Goal: Task Accomplishment & Management: Manage account settings

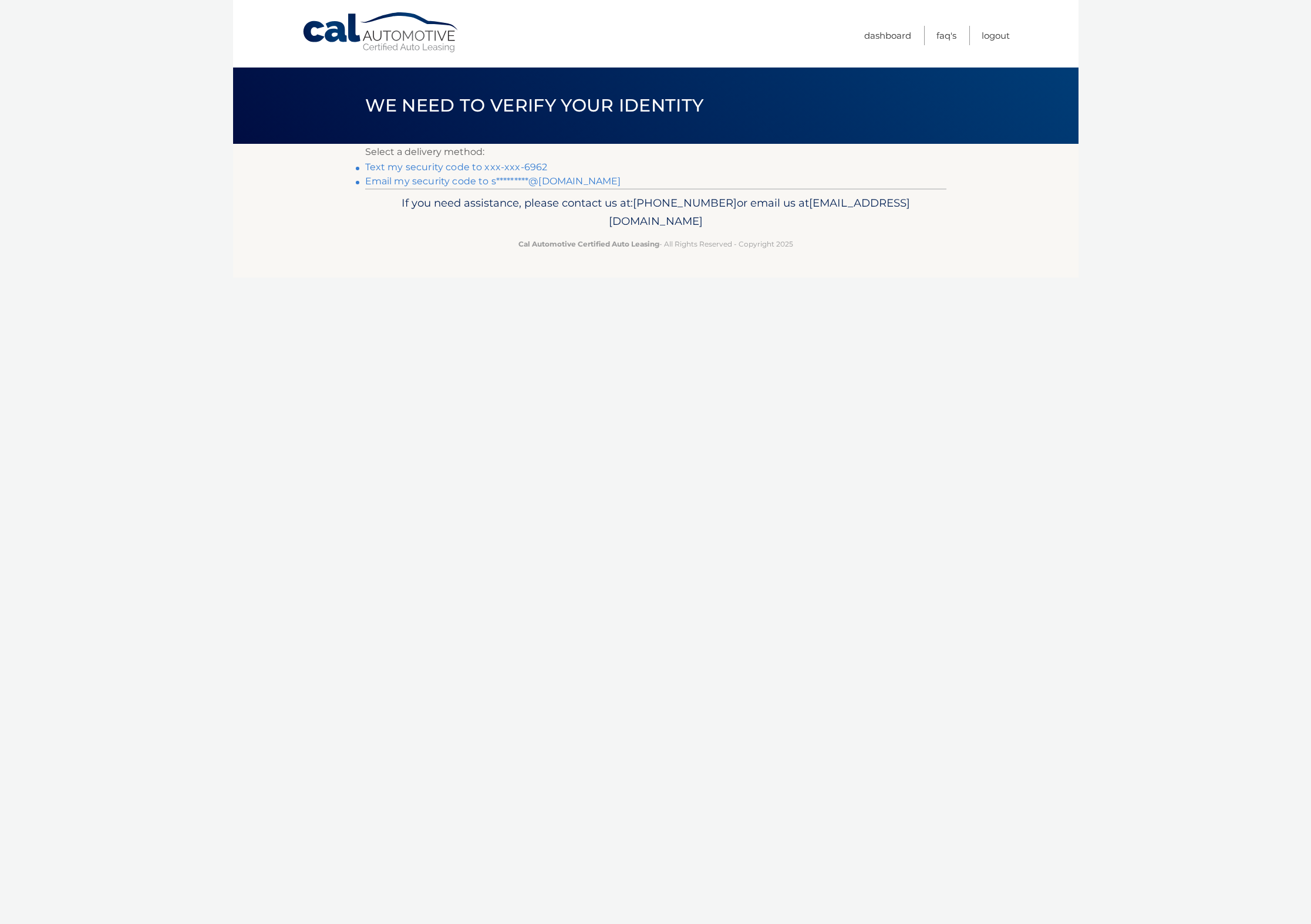
click at [529, 183] on link "Email my security code to s*********@gmail.com" at bounding box center [493, 181] width 256 height 11
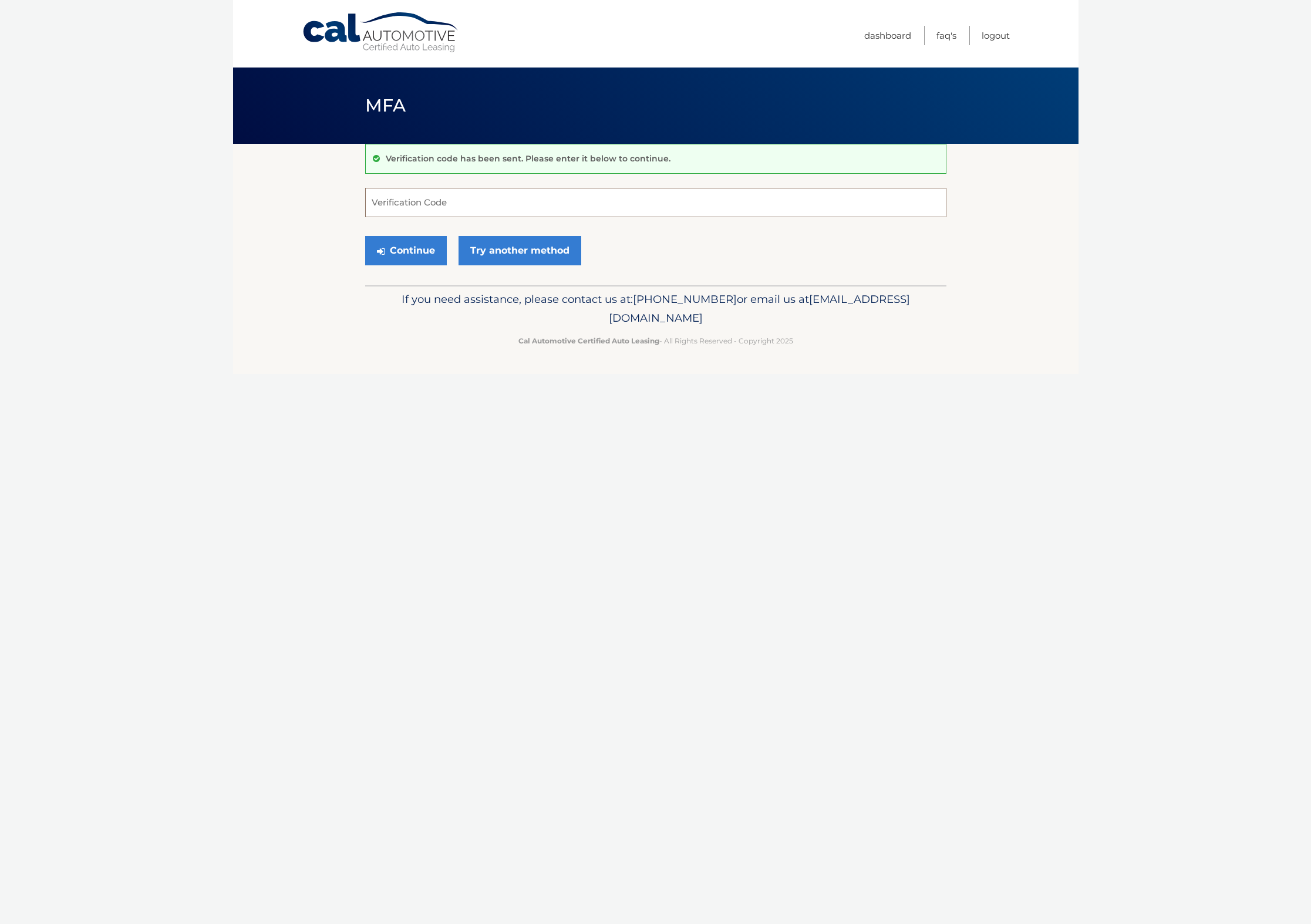
click at [445, 189] on input "Verification Code" at bounding box center [656, 203] width 582 height 30
type input "883924"
click at [394, 248] on button "Continue" at bounding box center [406, 251] width 82 height 30
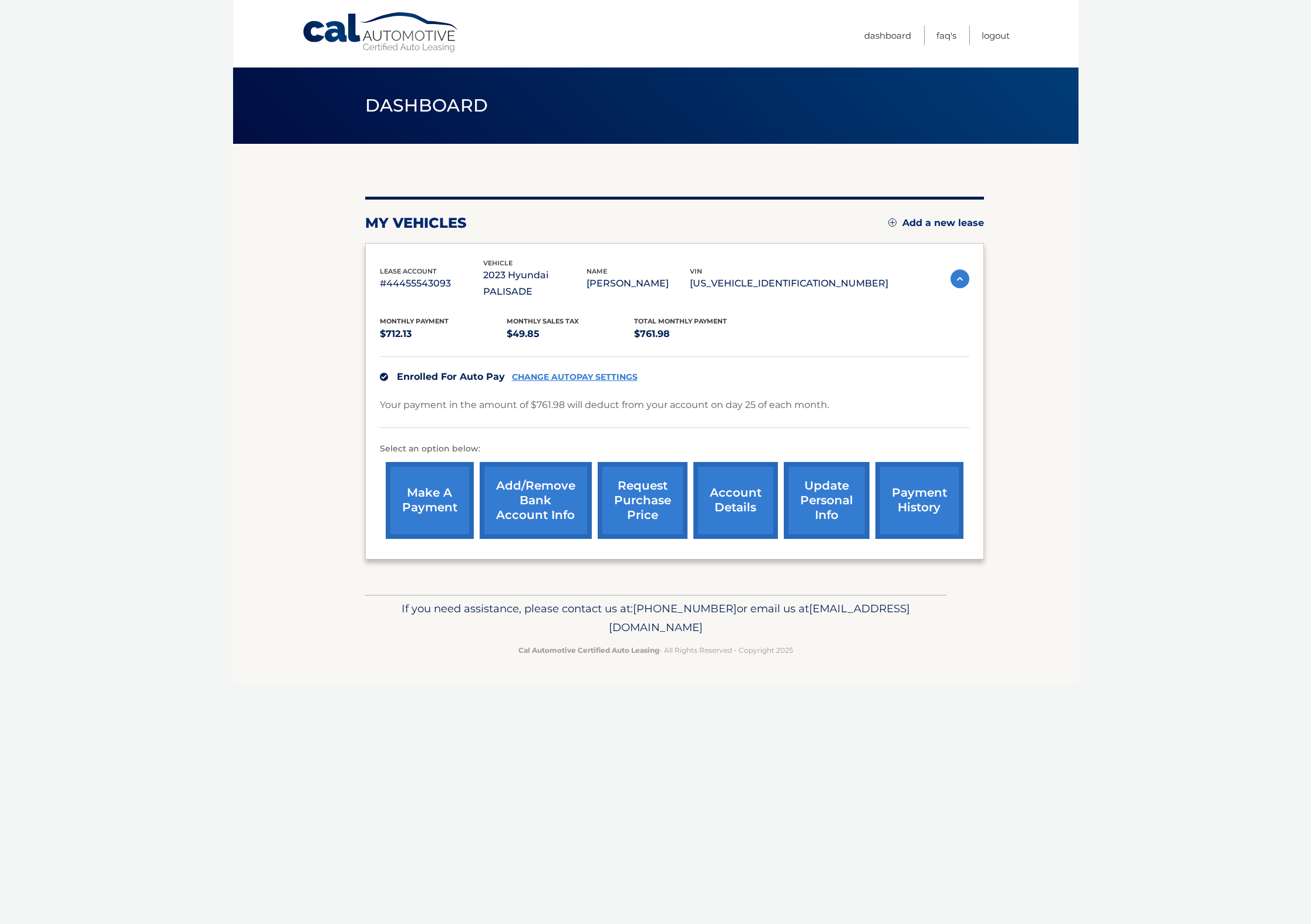
click at [592, 372] on link "CHANGE AUTOPAY SETTINGS" at bounding box center [574, 377] width 125 height 10
click at [738, 487] on link "account details" at bounding box center [735, 500] width 85 height 77
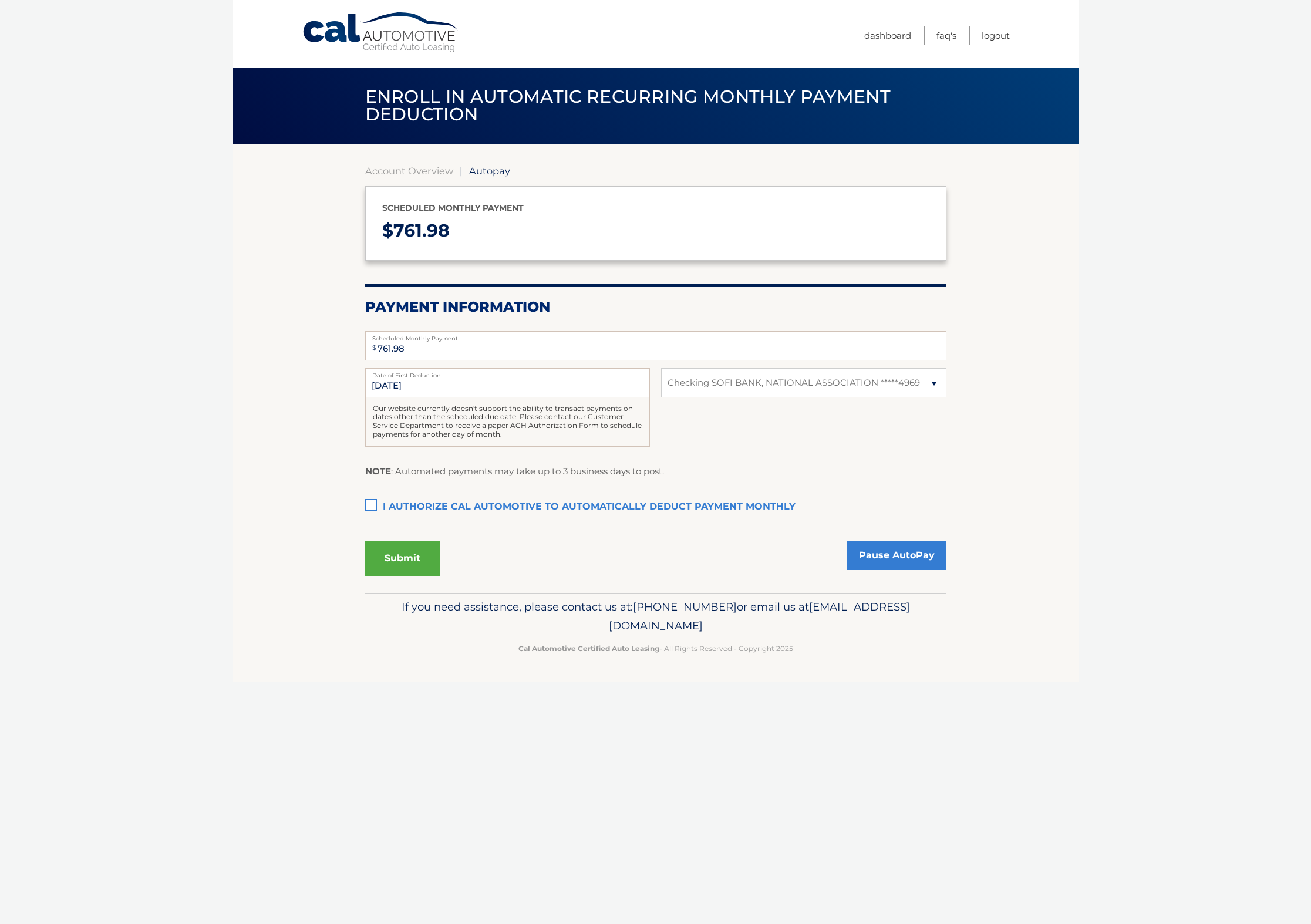
select select "MDRkNWUwOWEtYjE2YS00NThjLTkzYWUtNzk4ZWU2MWQ5ZTEy"
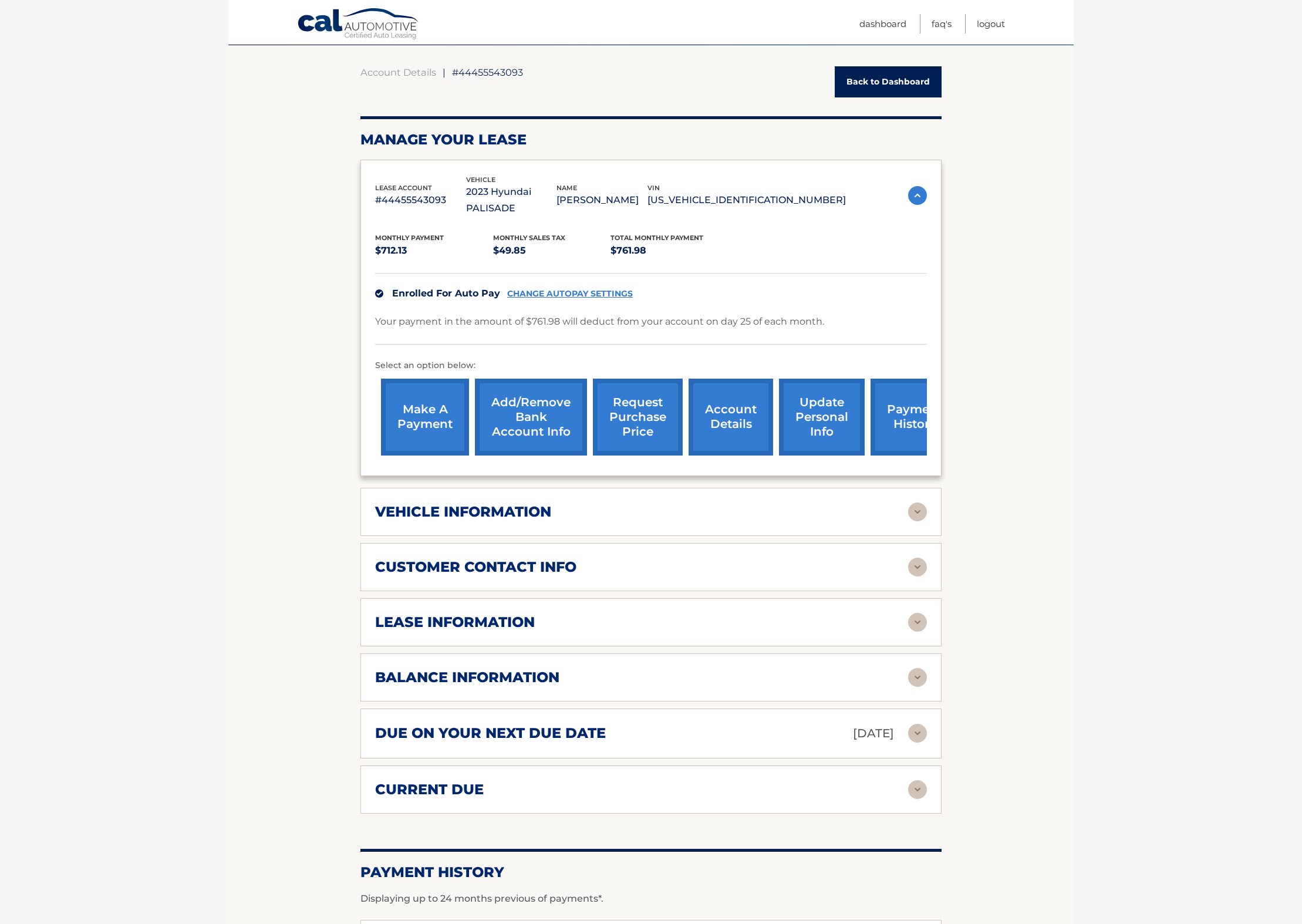
scroll to position [100, 0]
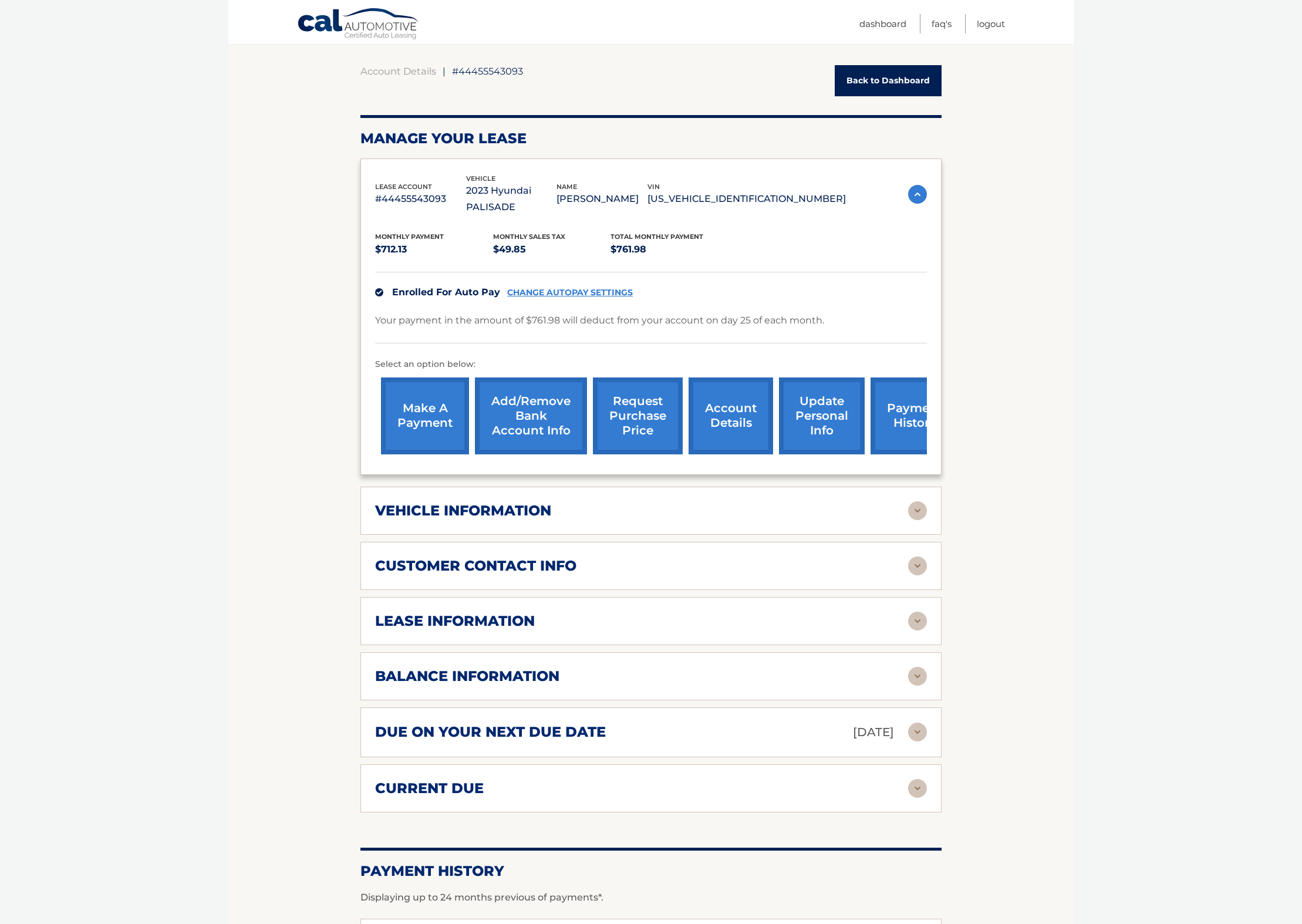
click at [467, 612] on h2 "lease information" at bounding box center [455, 621] width 160 height 18
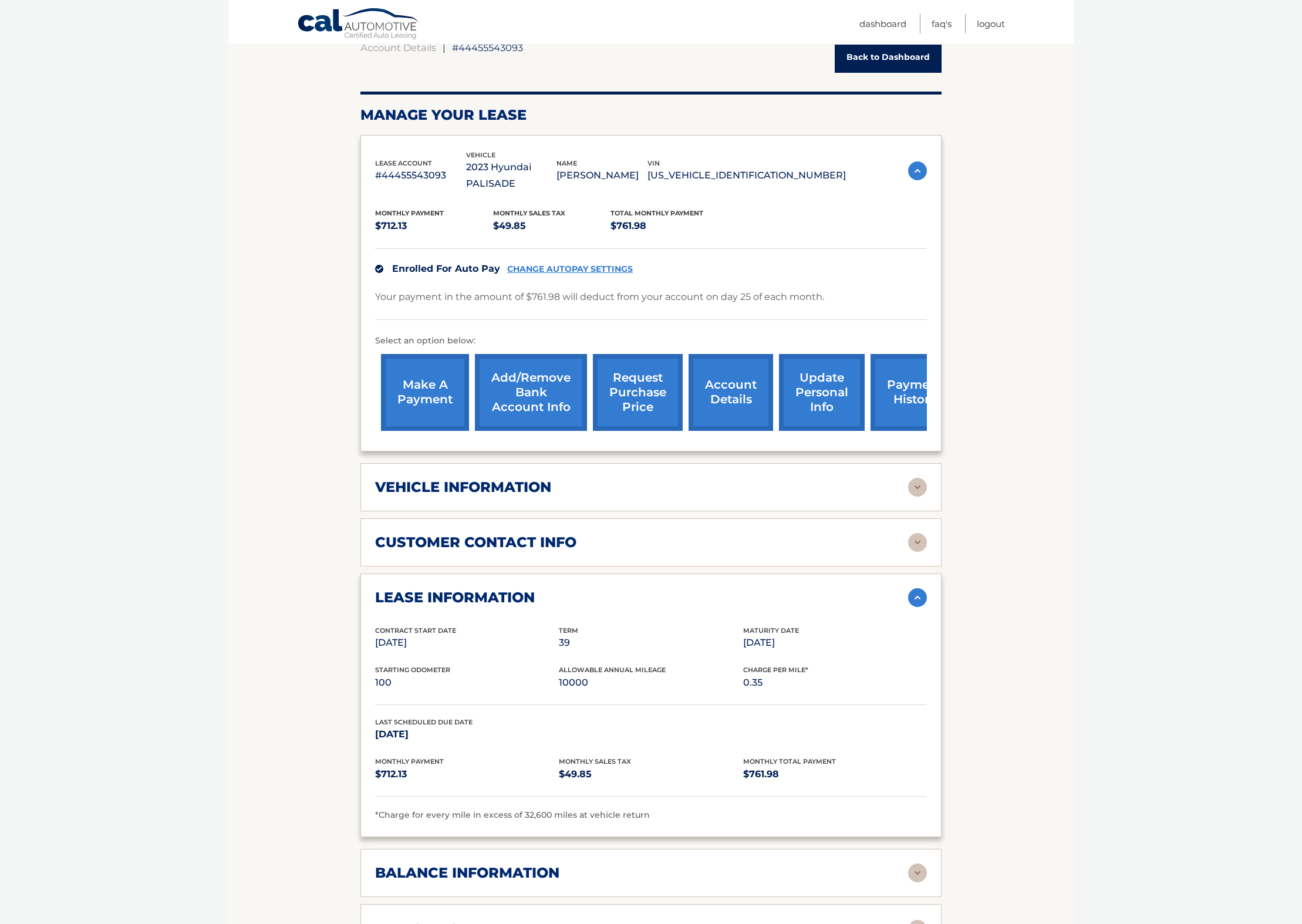
scroll to position [182, 0]
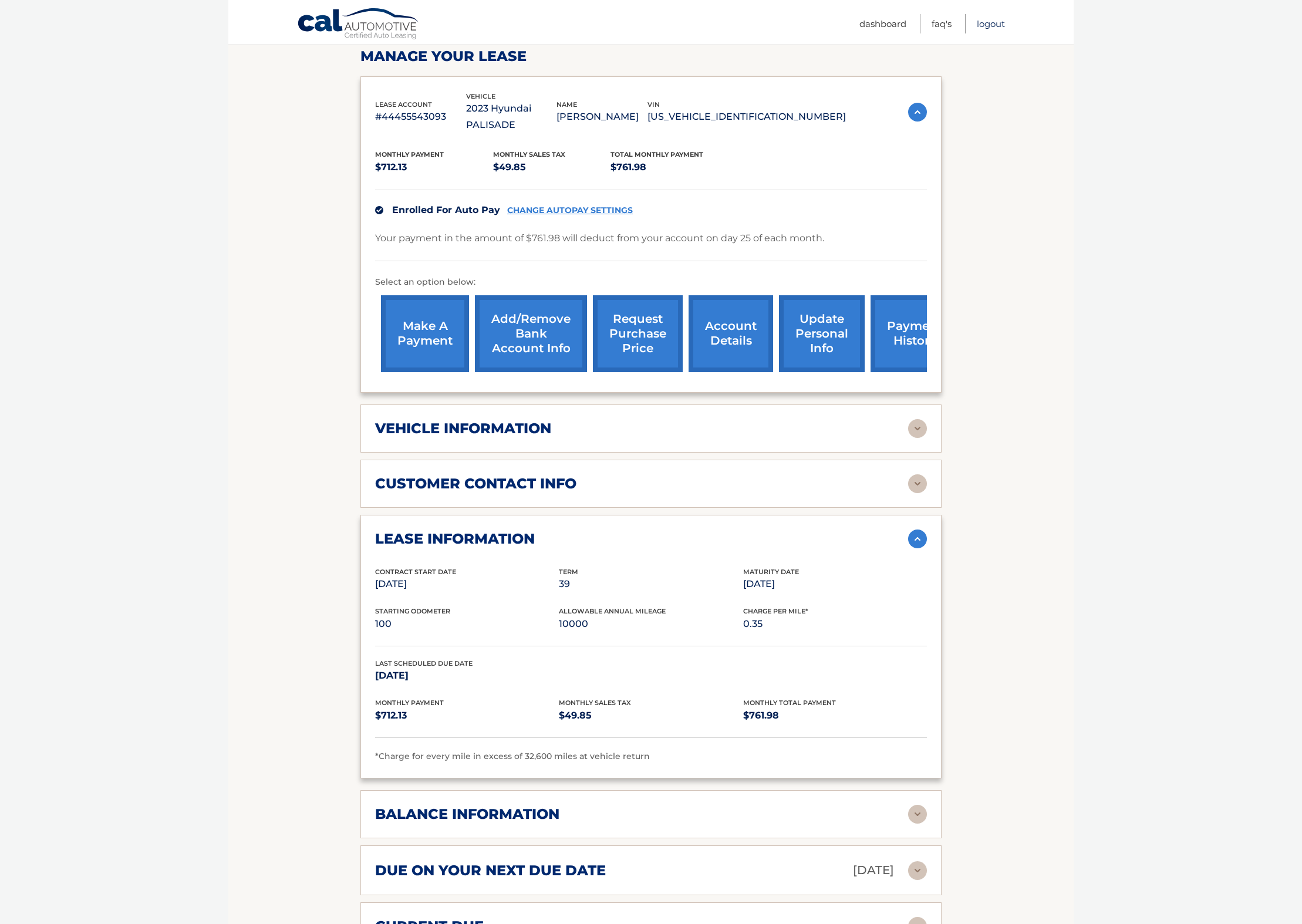
click at [981, 26] on link "Logout" at bounding box center [991, 24] width 28 height 20
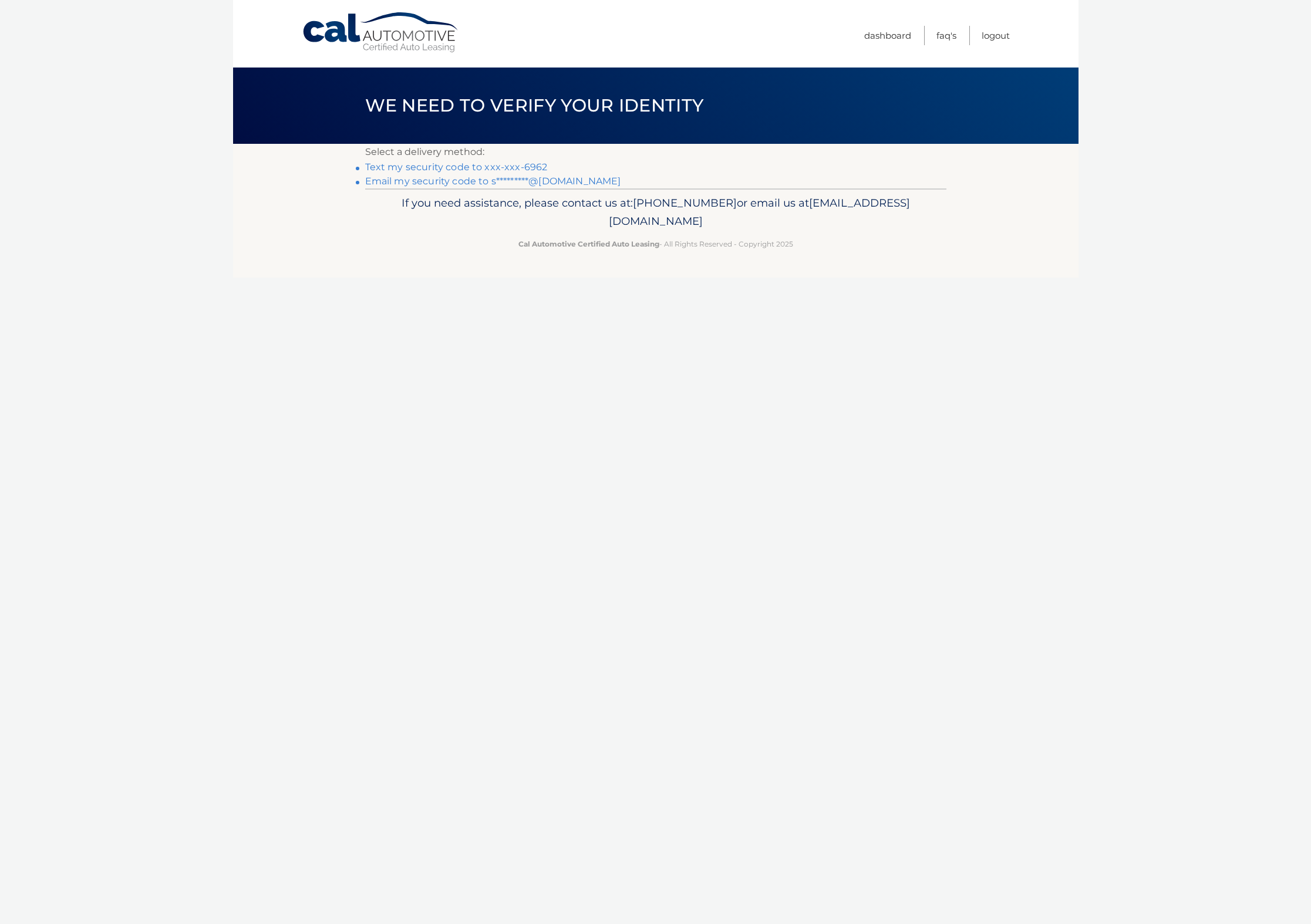
click at [491, 165] on link "Text my security code to xxx-xxx-6962" at bounding box center [456, 167] width 183 height 11
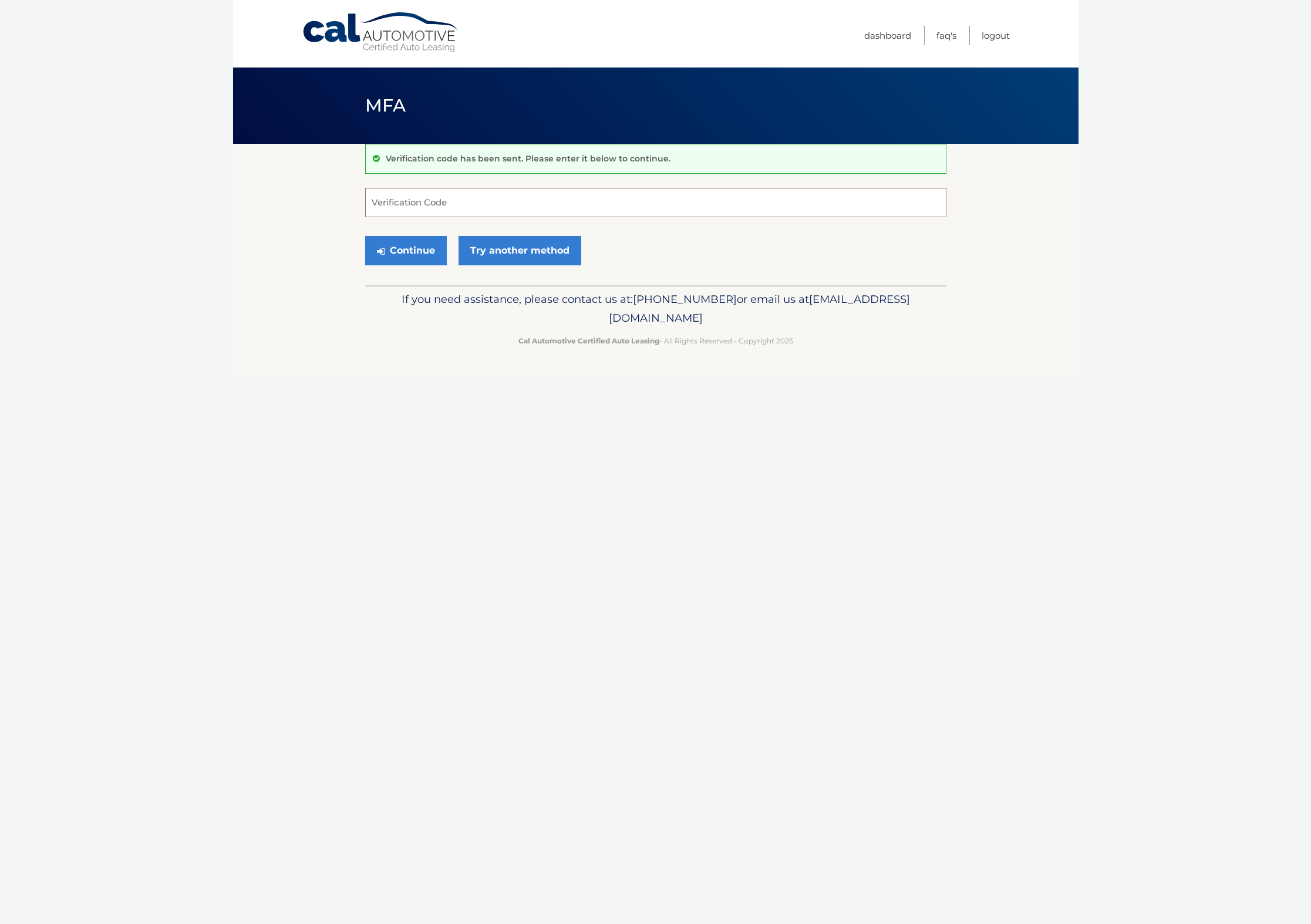
click at [423, 196] on input "Verification Code" at bounding box center [656, 203] width 582 height 30
type input "216588"
click at [396, 245] on button "Continue" at bounding box center [406, 251] width 82 height 30
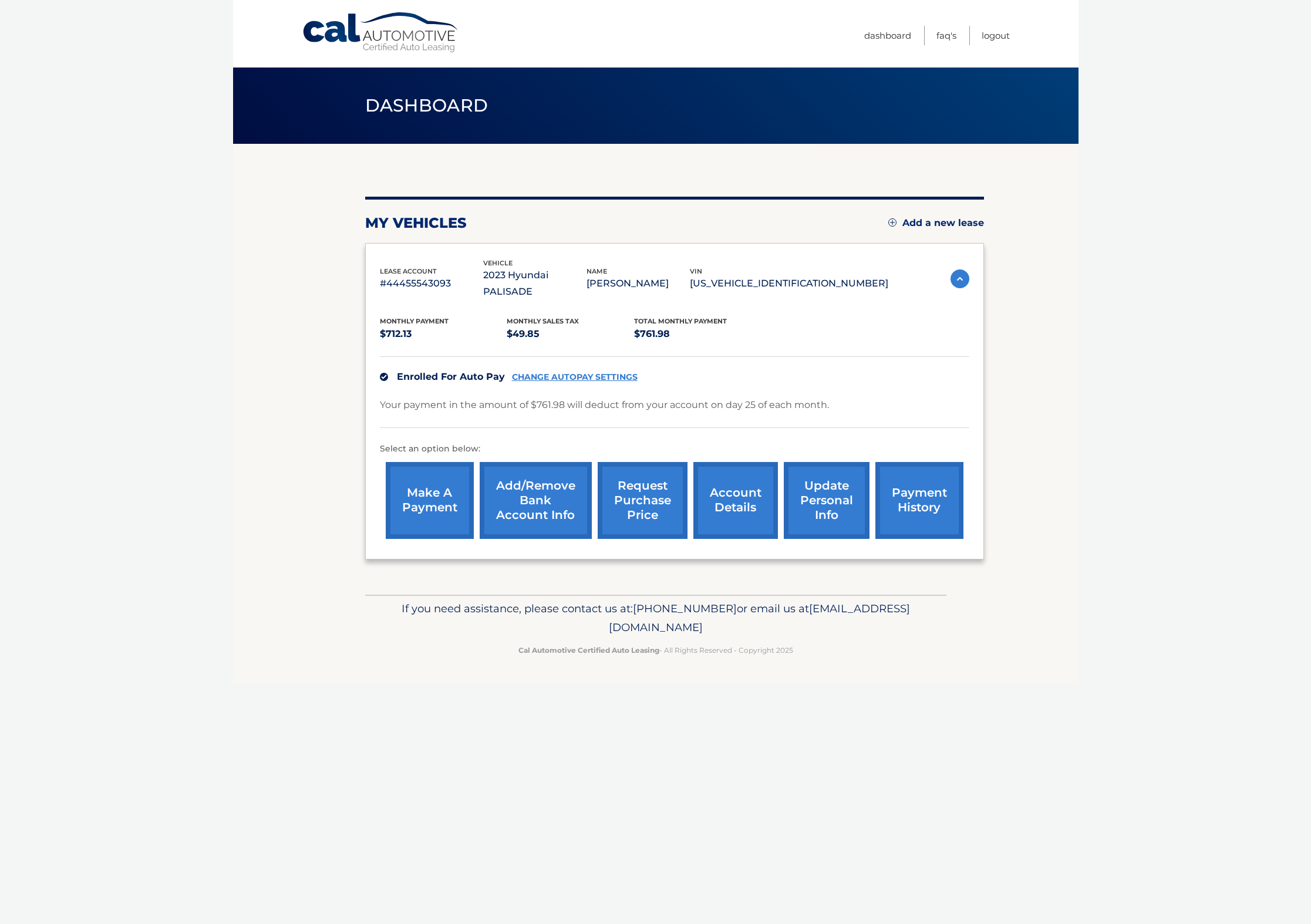
click at [743, 489] on link "account details" at bounding box center [735, 500] width 85 height 77
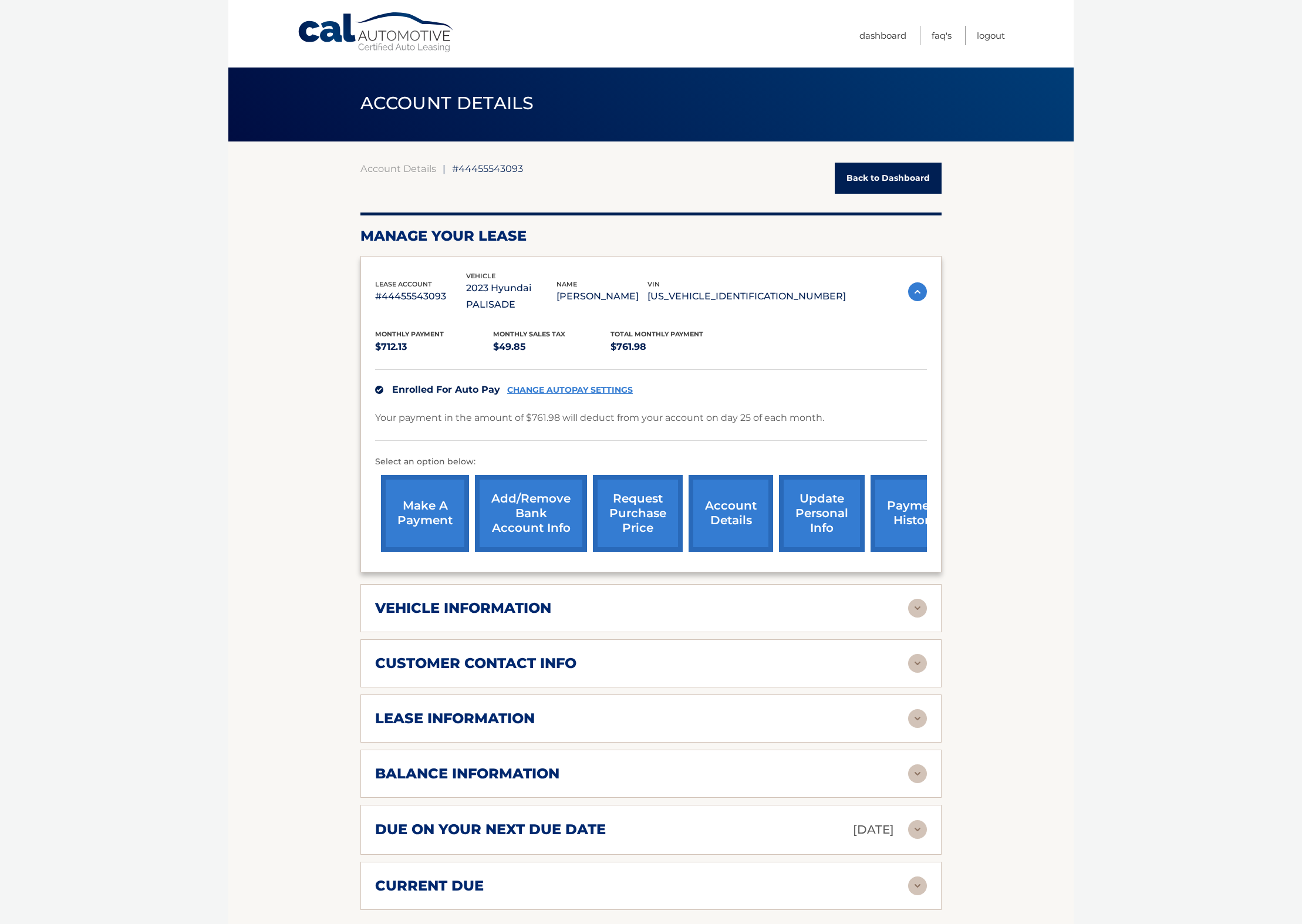
scroll to position [223, 0]
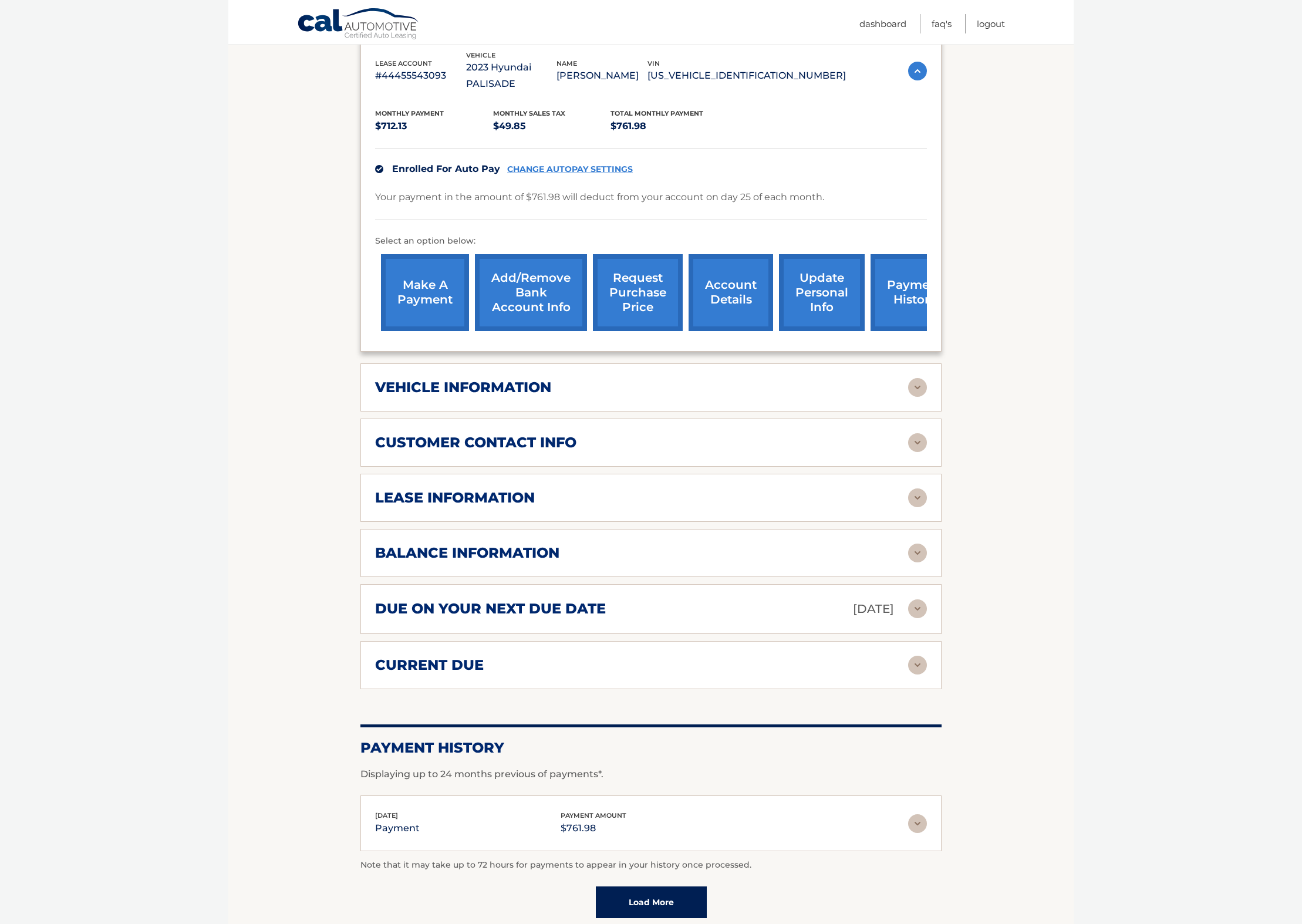
click at [492, 489] on h2 "lease information" at bounding box center [455, 498] width 160 height 18
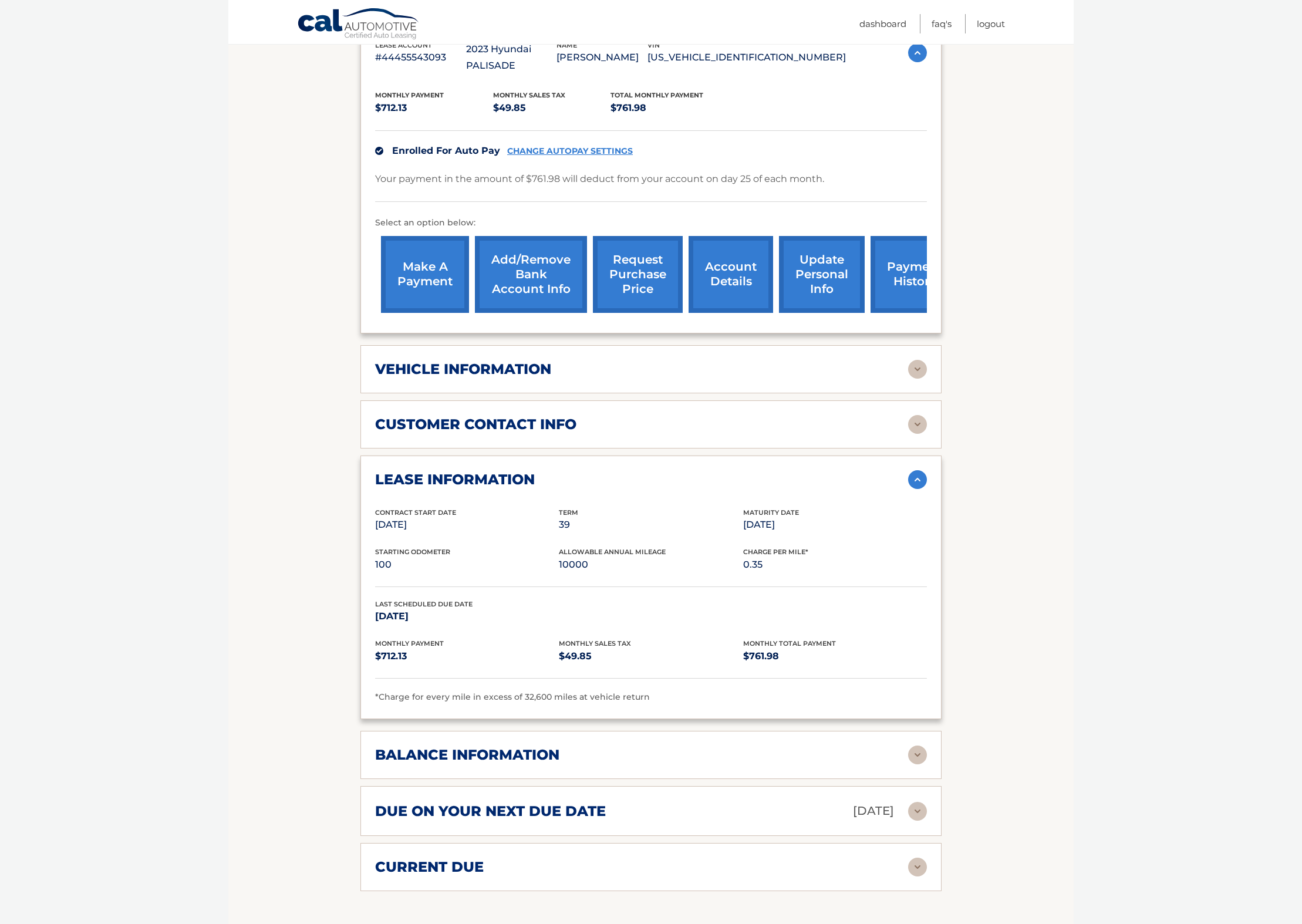
scroll to position [287, 0]
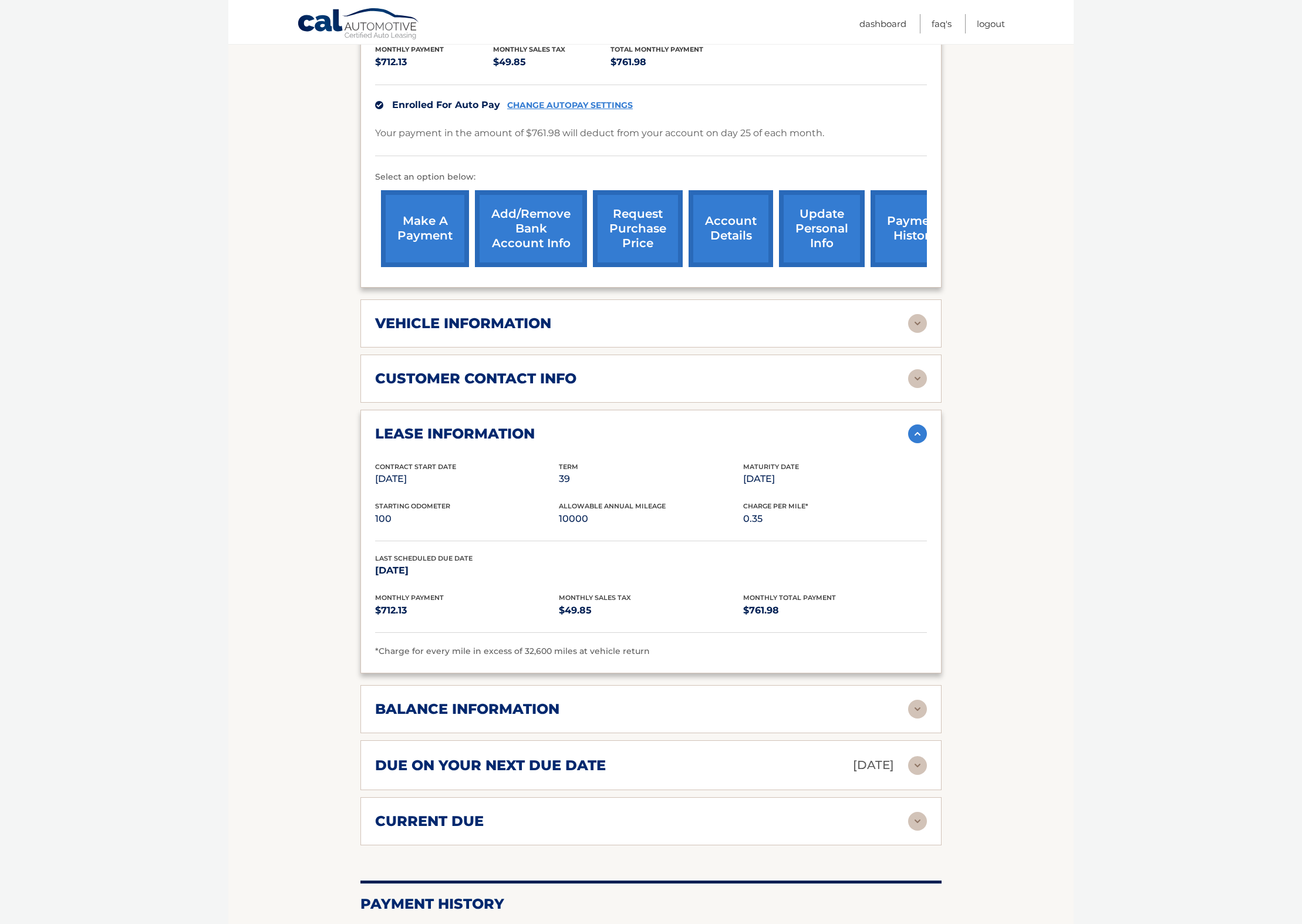
click at [508, 685] on div "balance information Payments Received 31 Payments Remaining 8 Next Payment will…" at bounding box center [651, 709] width 581 height 48
click at [507, 700] on h2 "balance information" at bounding box center [467, 709] width 185 height 18
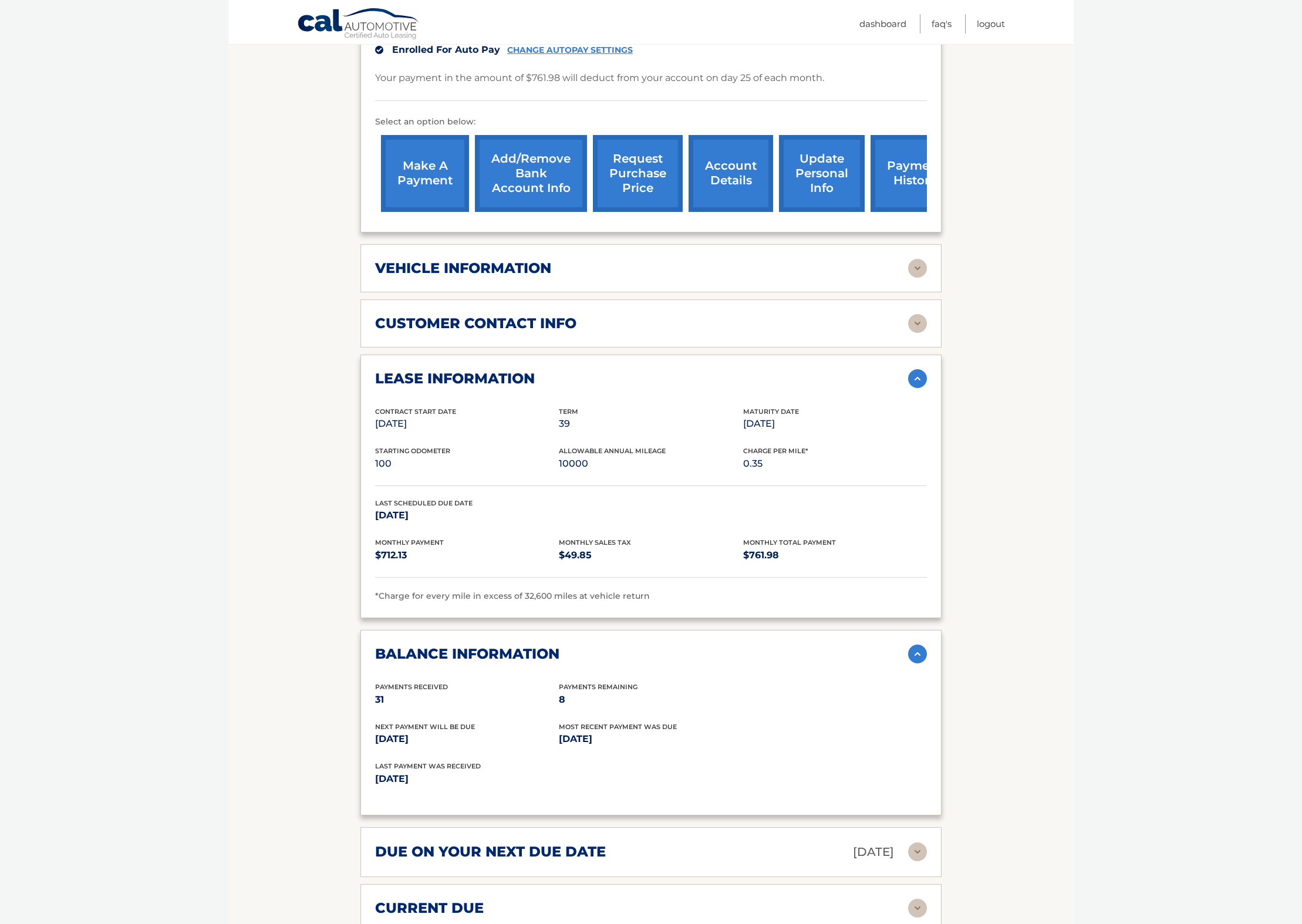
scroll to position [358, 0]
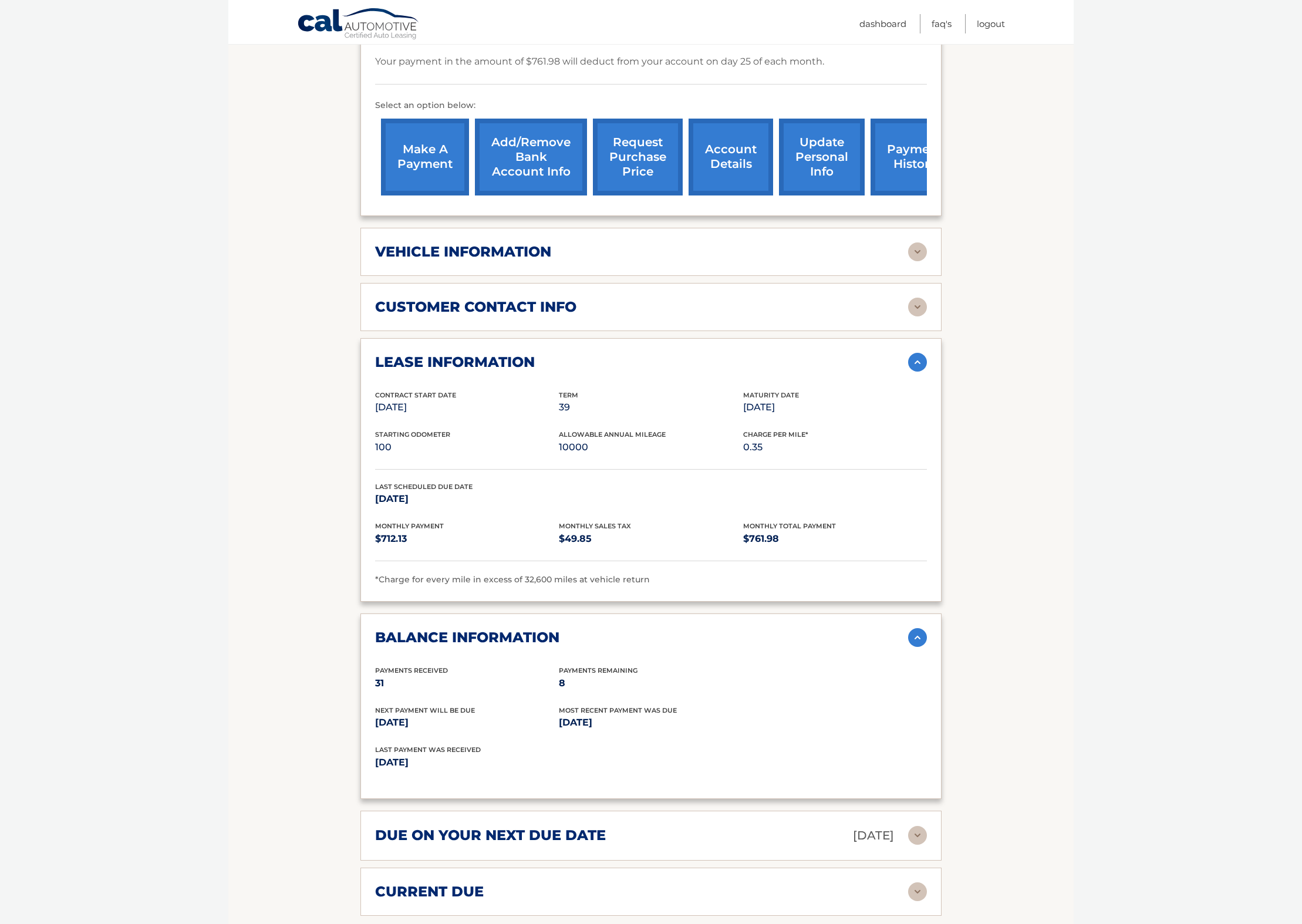
click at [527, 243] on h2 "vehicle information" at bounding box center [463, 252] width 176 height 18
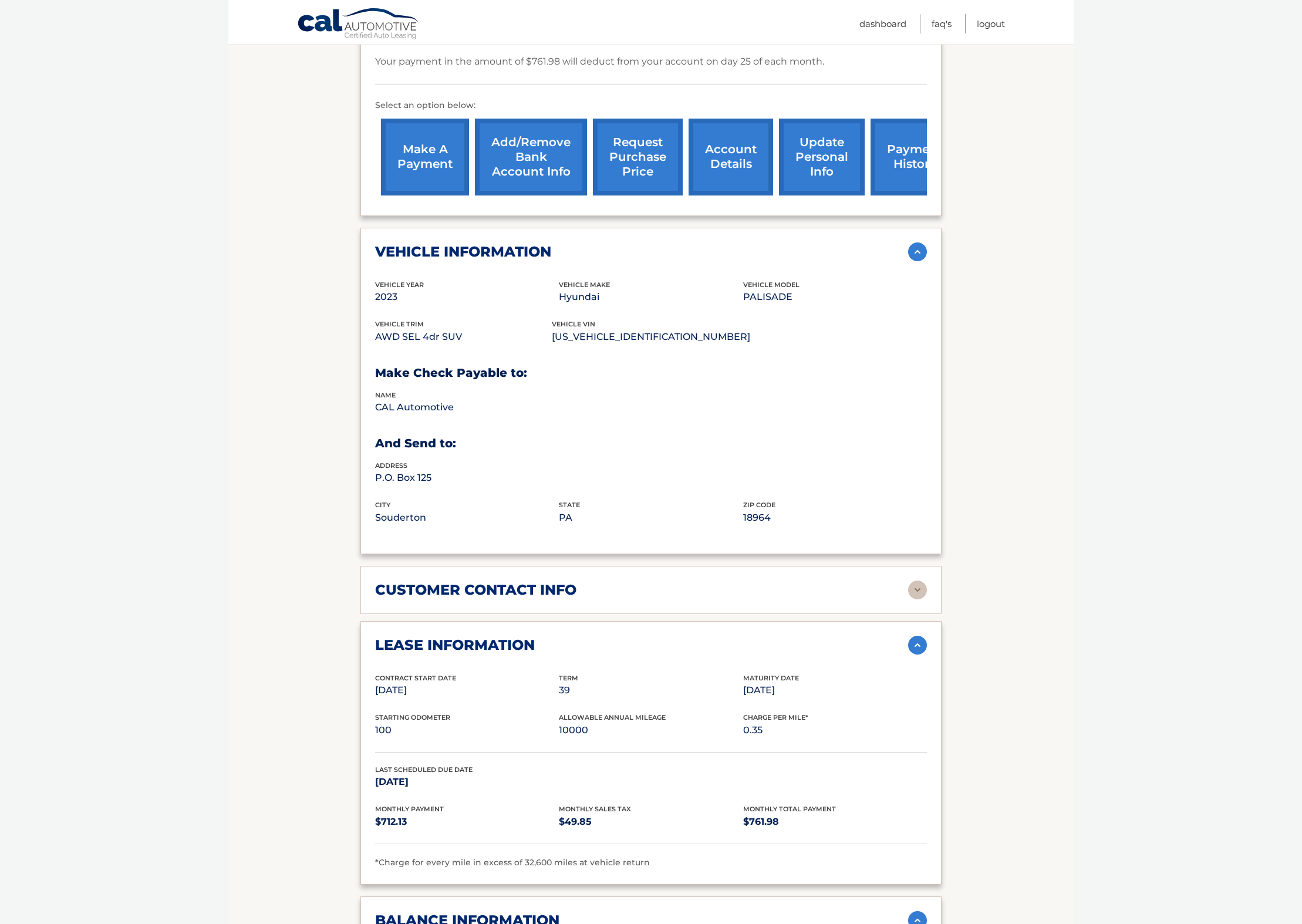
click at [506, 581] on h2 "customer contact info" at bounding box center [476, 590] width 201 height 18
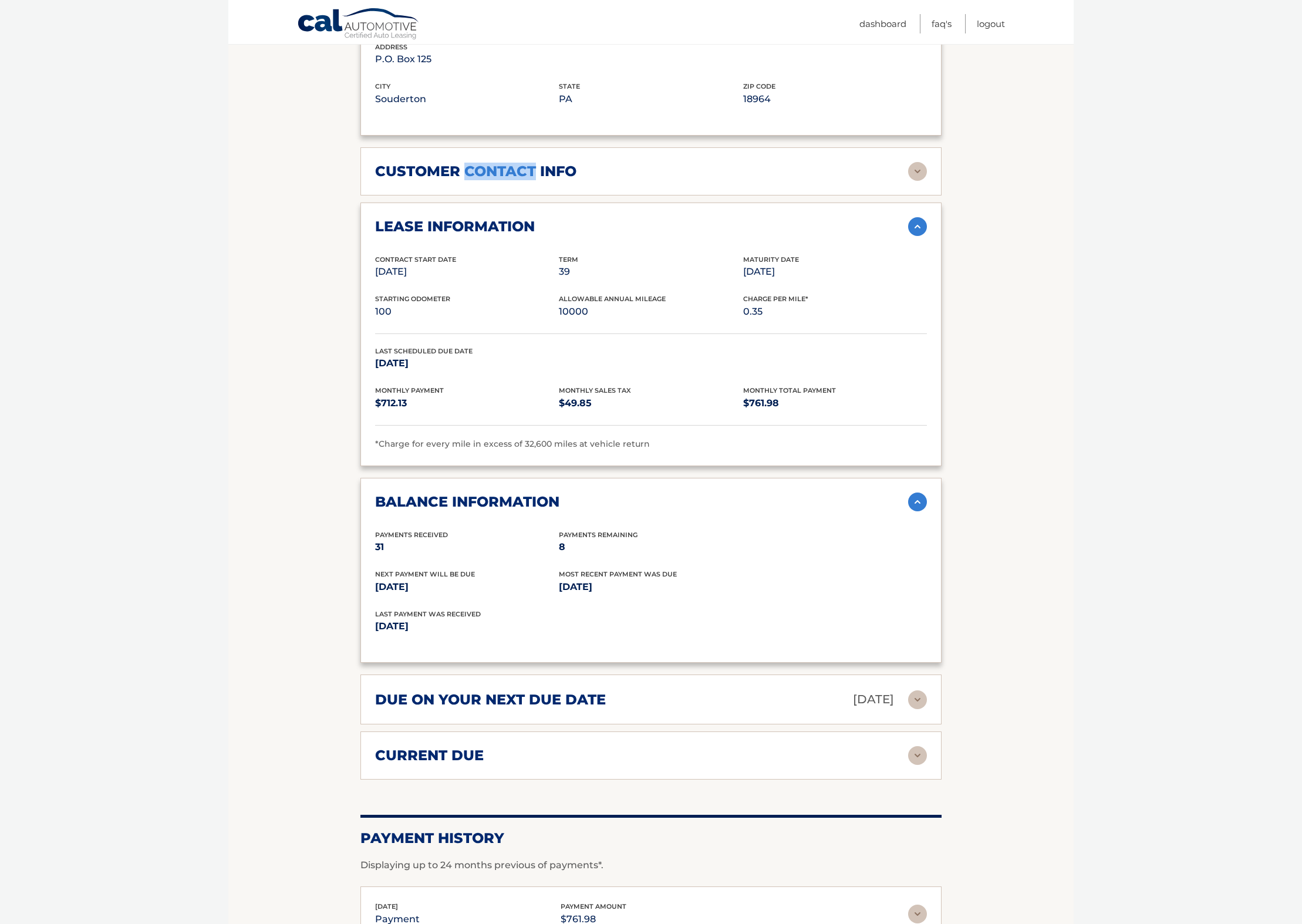
scroll to position [831, 0]
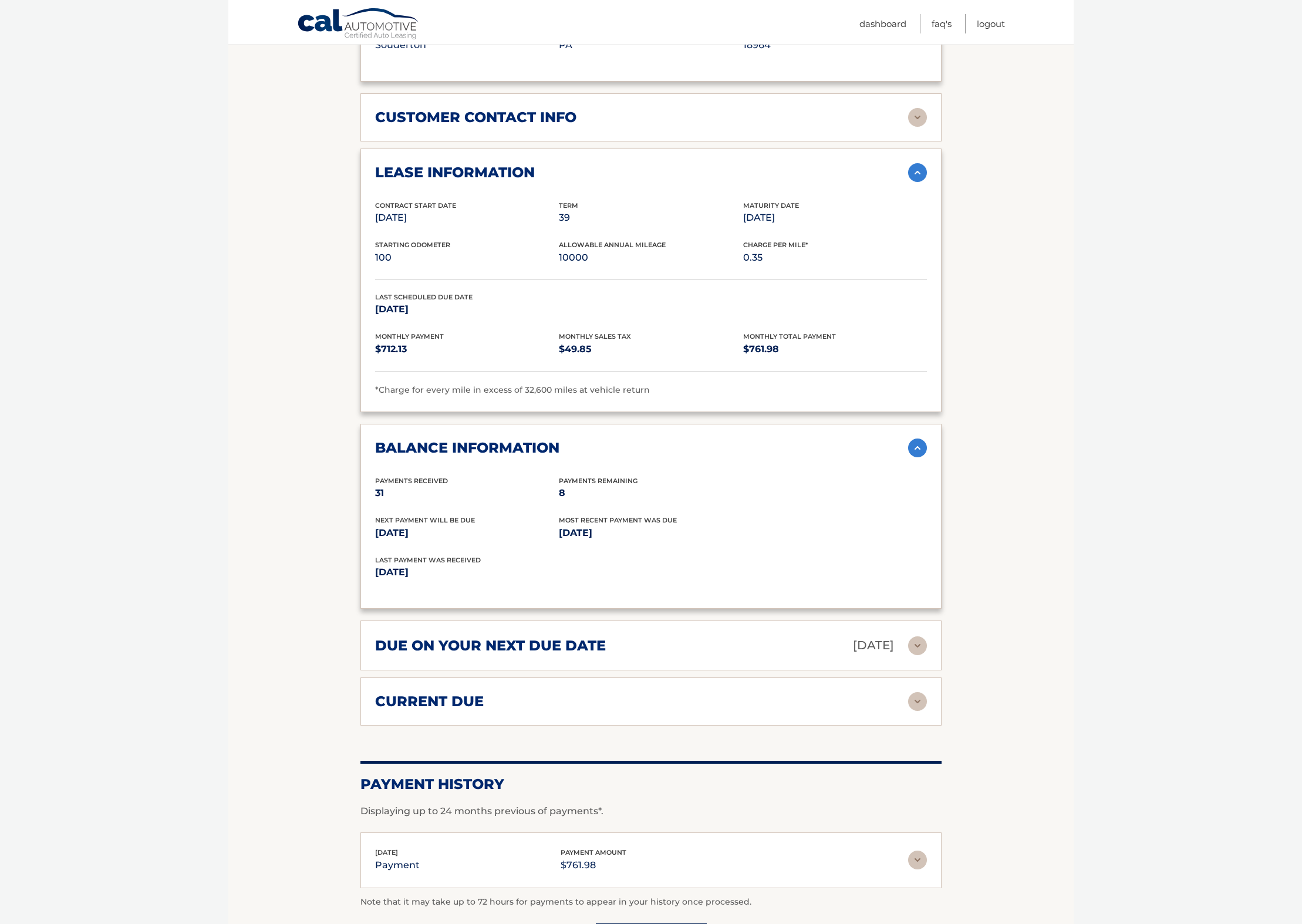
click at [522, 637] on h2 "due on your next due date" at bounding box center [490, 646] width 231 height 18
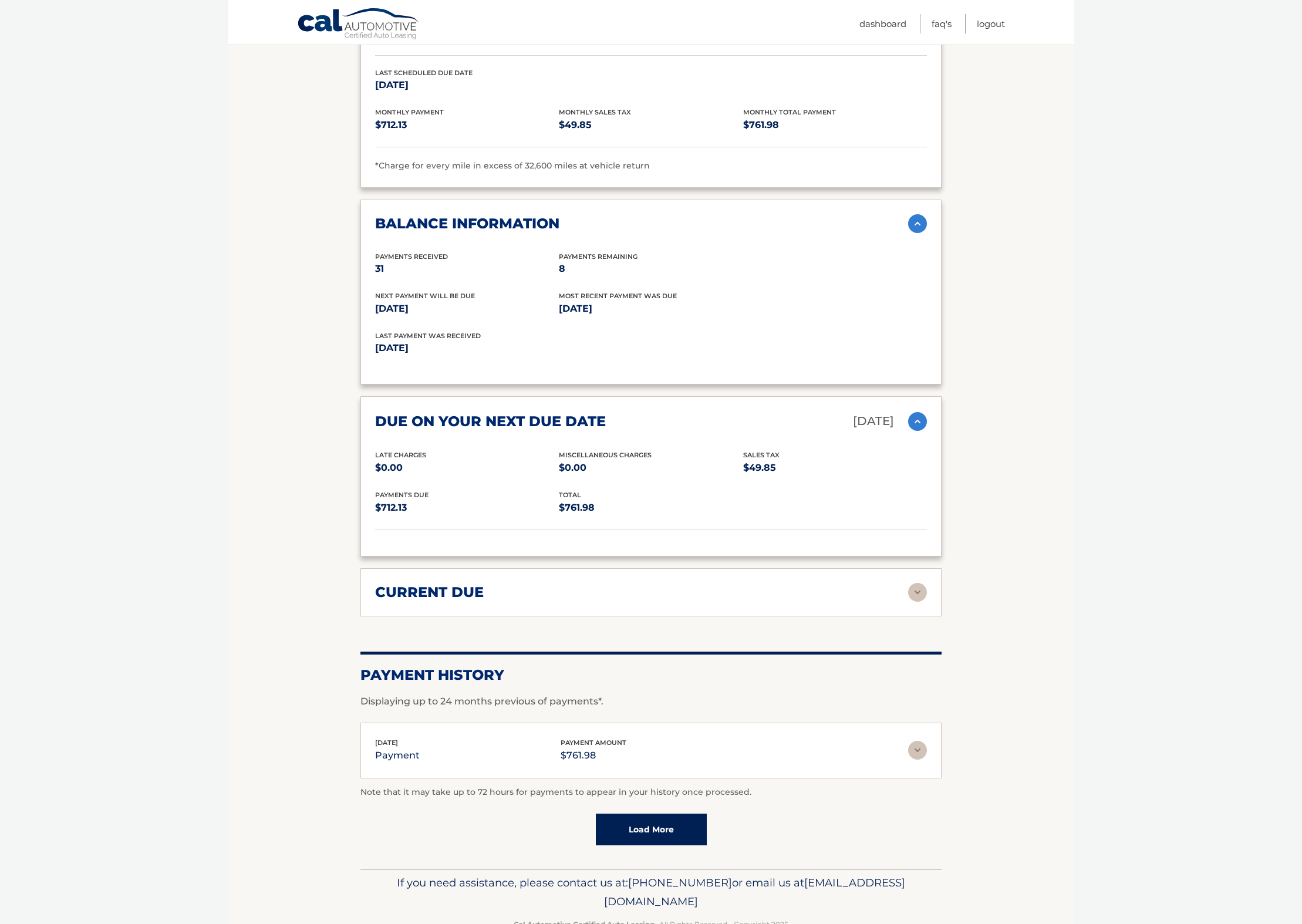
scroll to position [1072, 0]
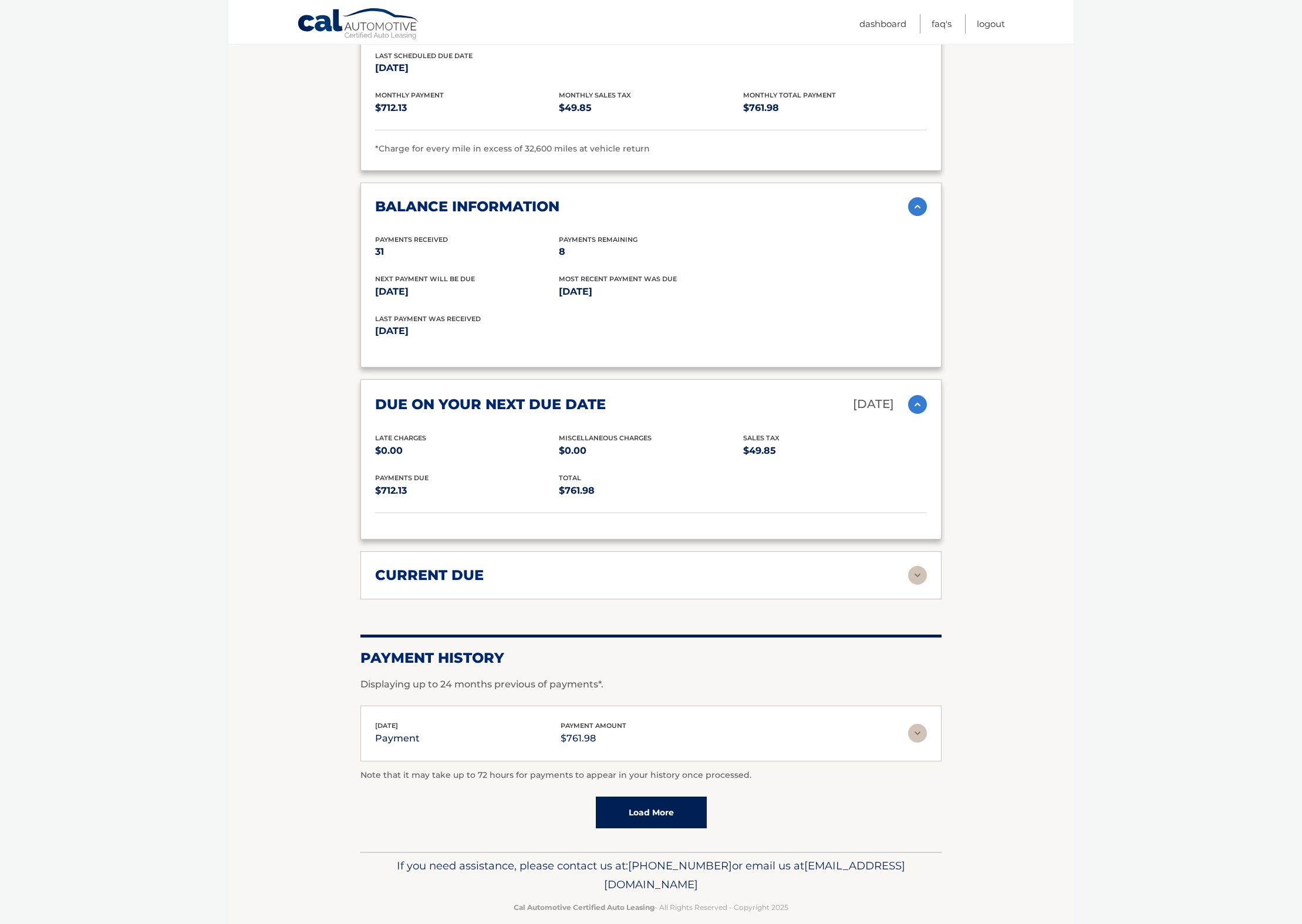
click at [645, 797] on link "Load More" at bounding box center [651, 813] width 111 height 32
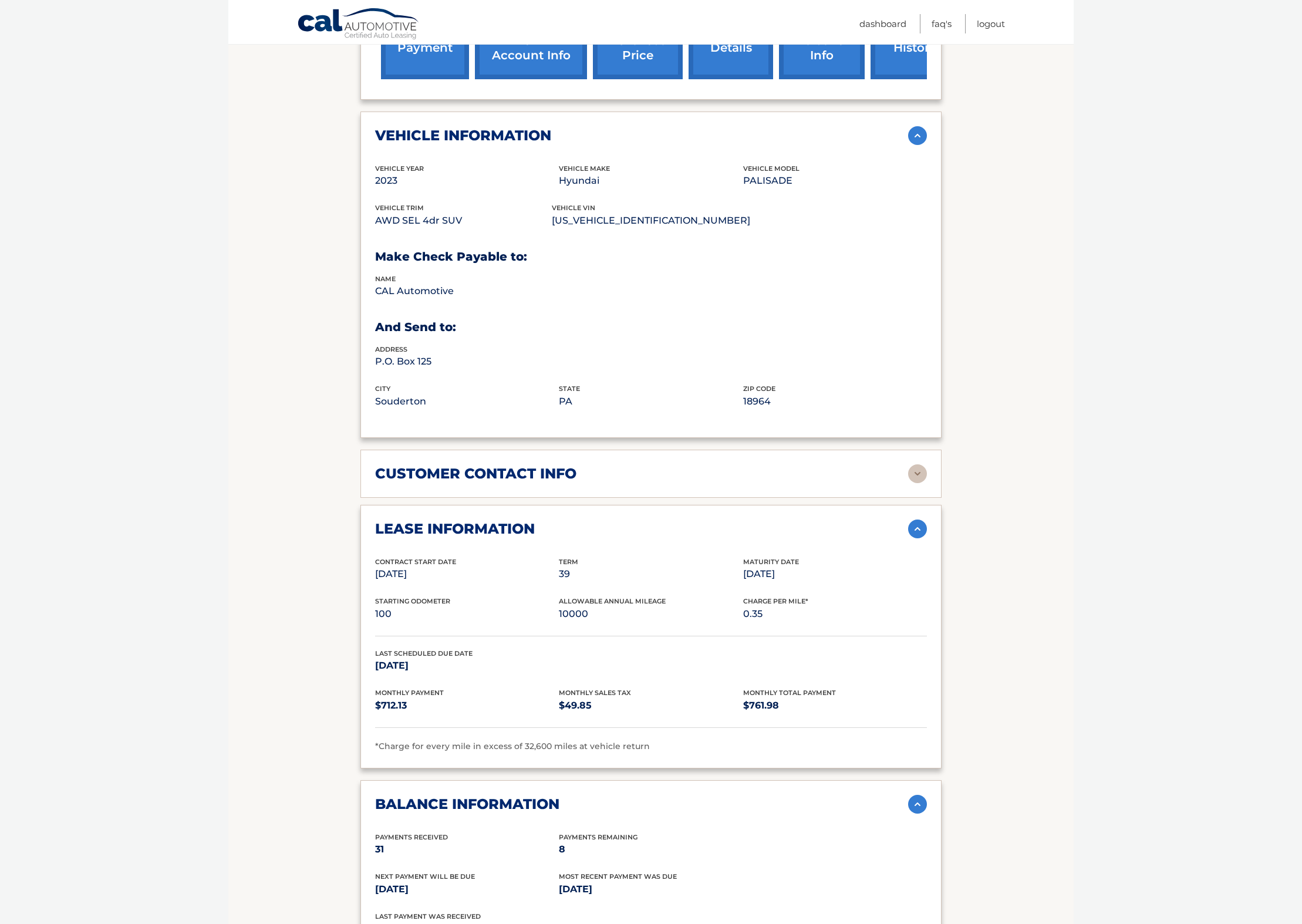
scroll to position [81, 0]
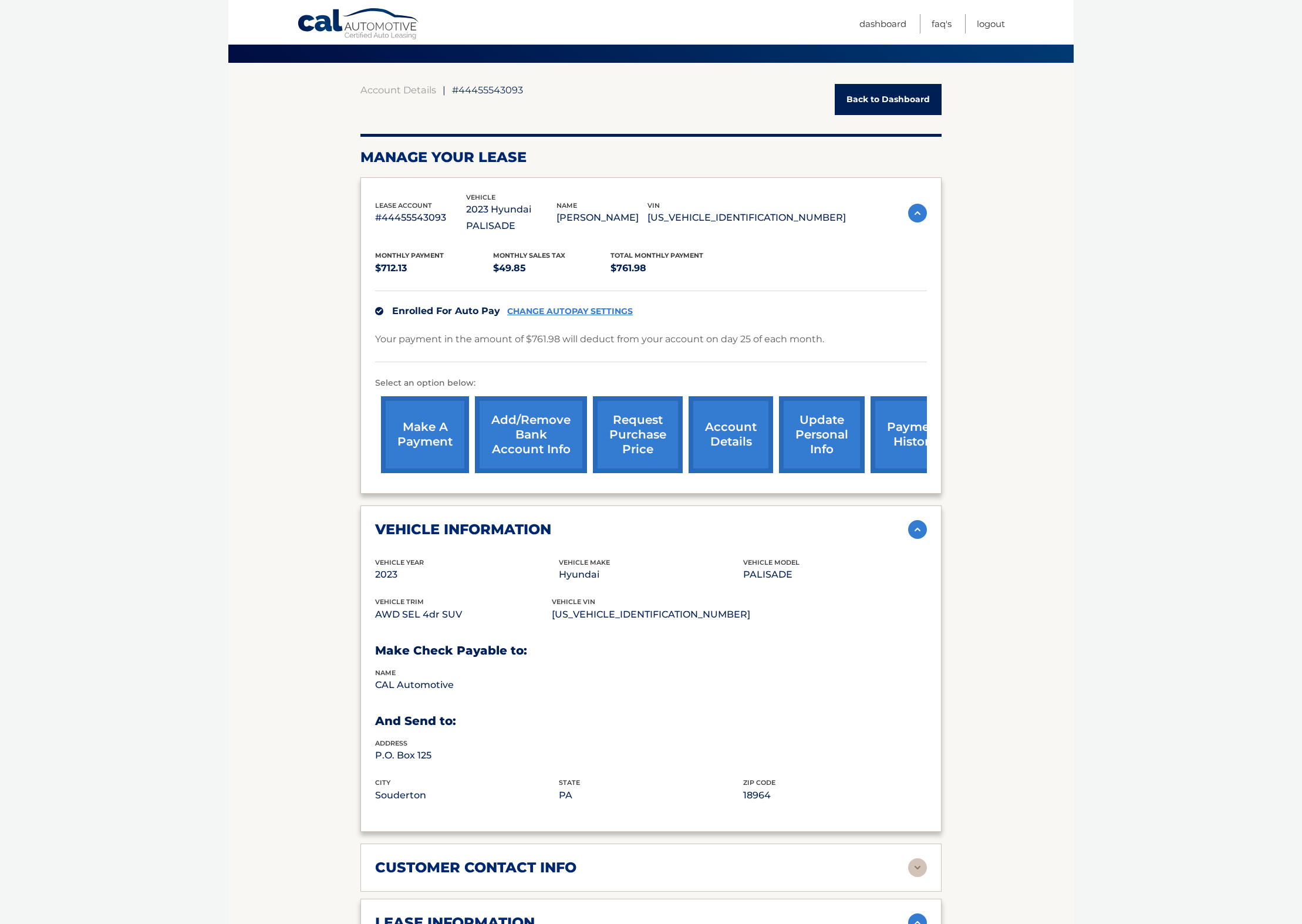
click at [819, 421] on link "update personal info" at bounding box center [822, 435] width 86 height 77
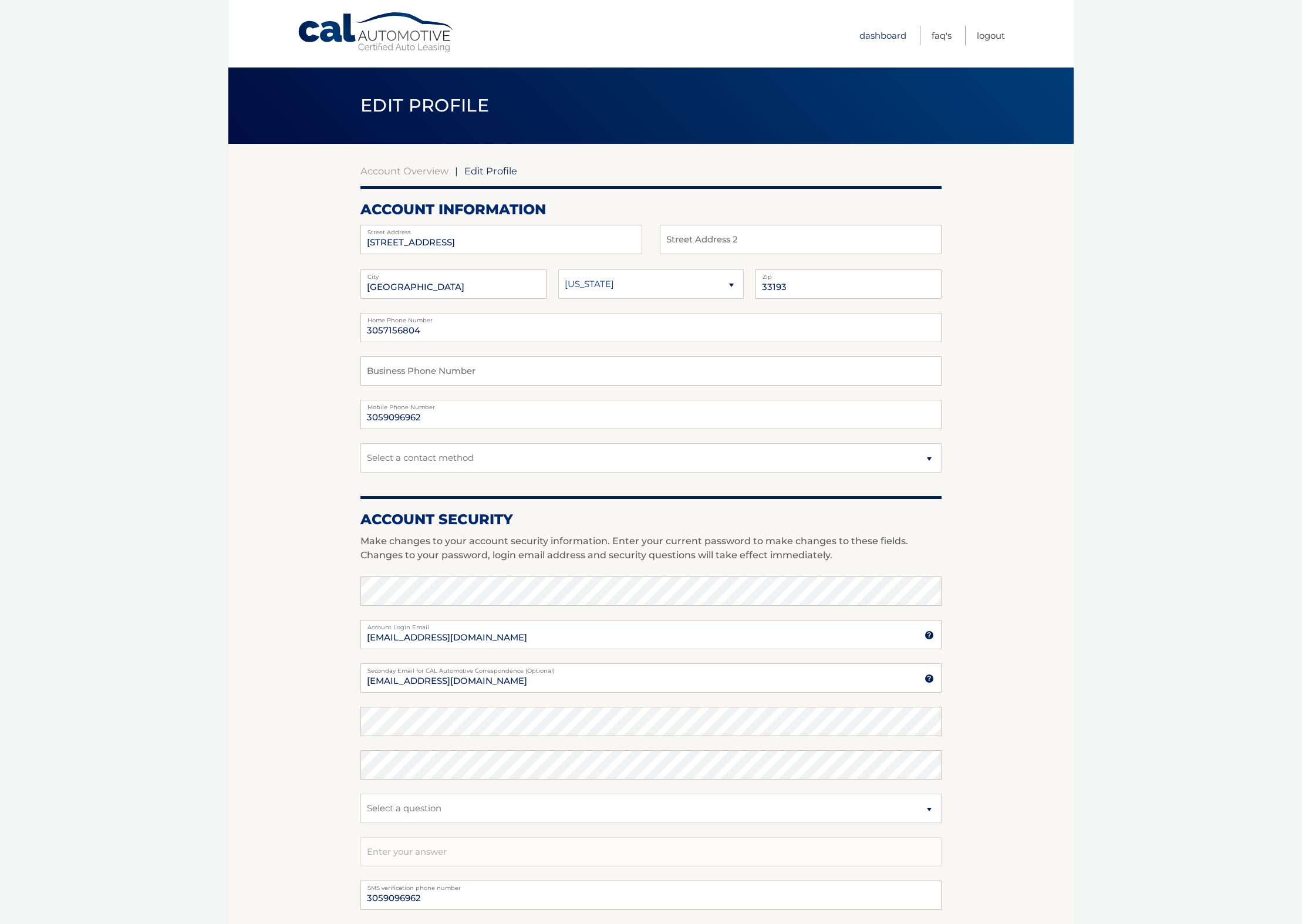
click at [887, 37] on link "Dashboard" at bounding box center [883, 35] width 47 height 20
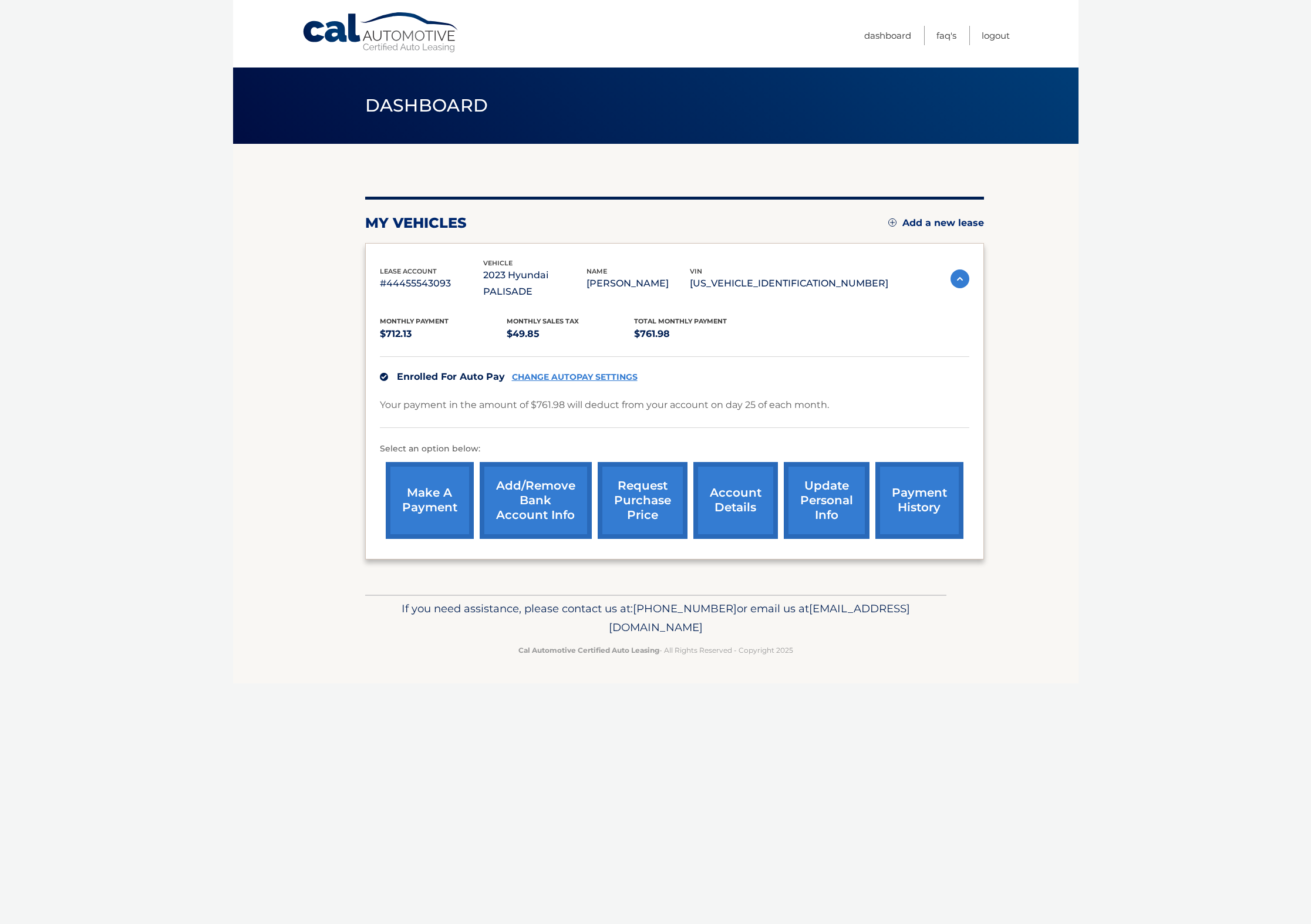
click at [632, 482] on link "request purchase price" at bounding box center [642, 500] width 90 height 77
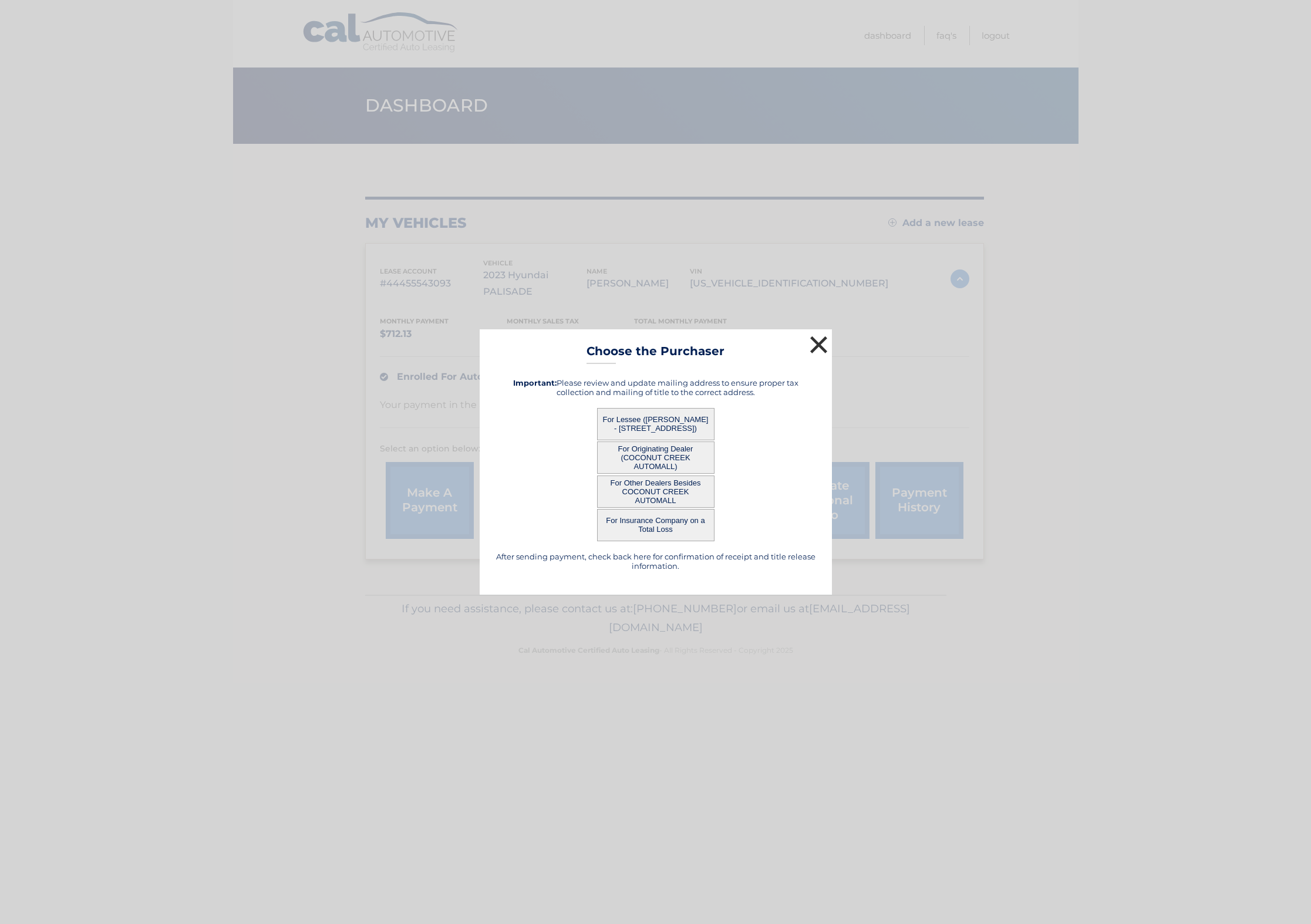
click at [820, 344] on button "×" at bounding box center [819, 345] width 24 height 24
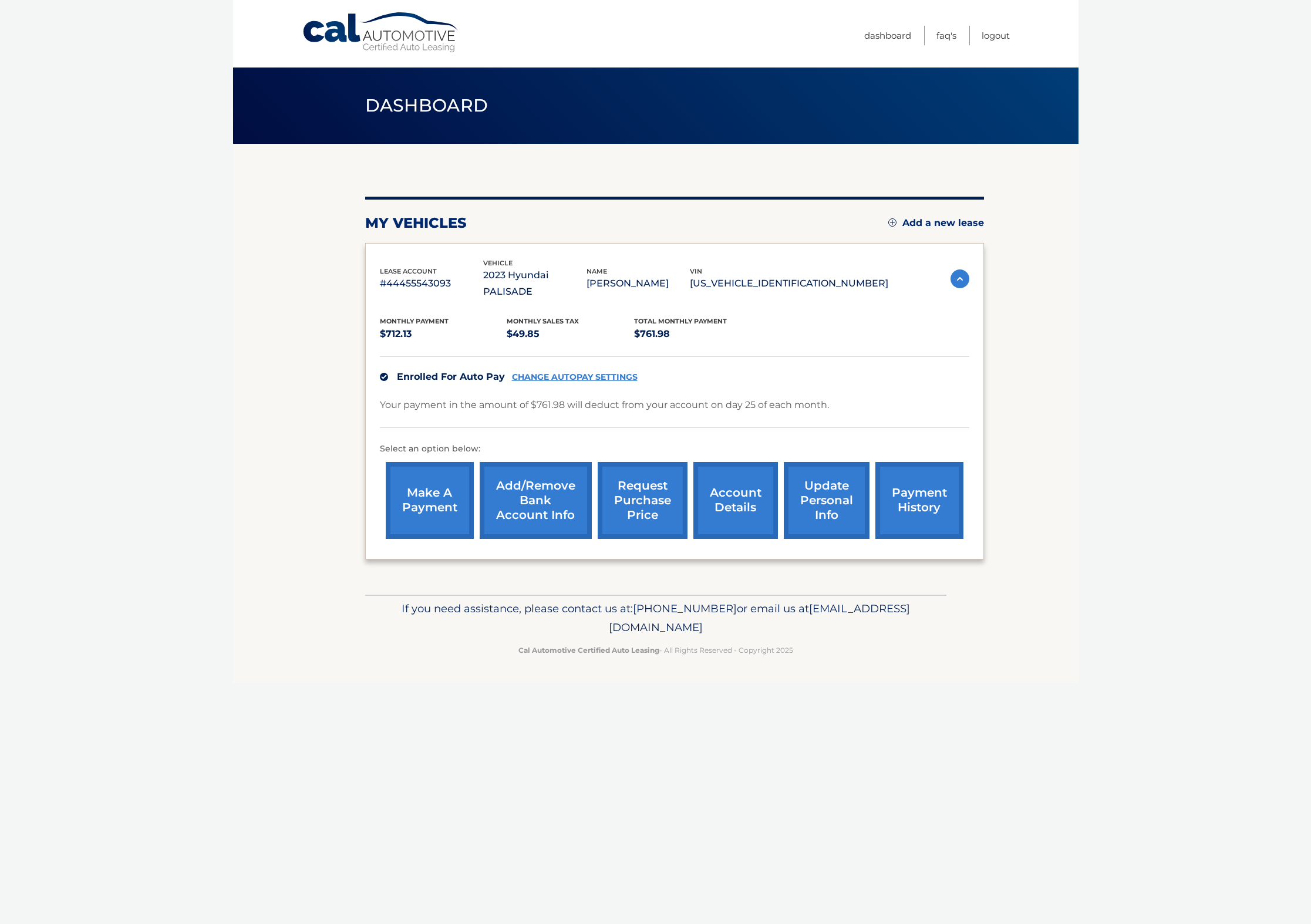
click at [722, 483] on link "account details" at bounding box center [735, 500] width 85 height 77
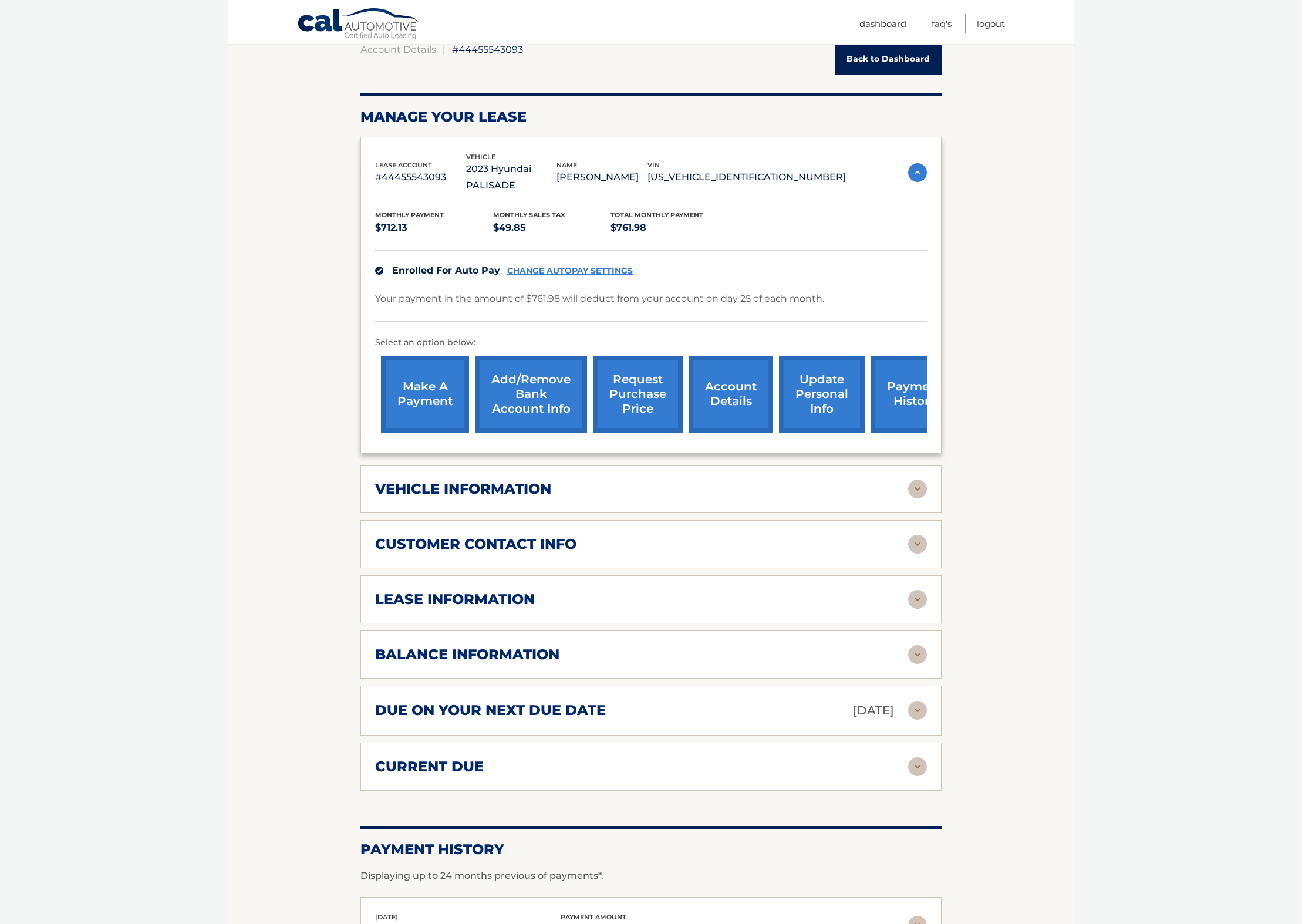
scroll to position [191, 0]
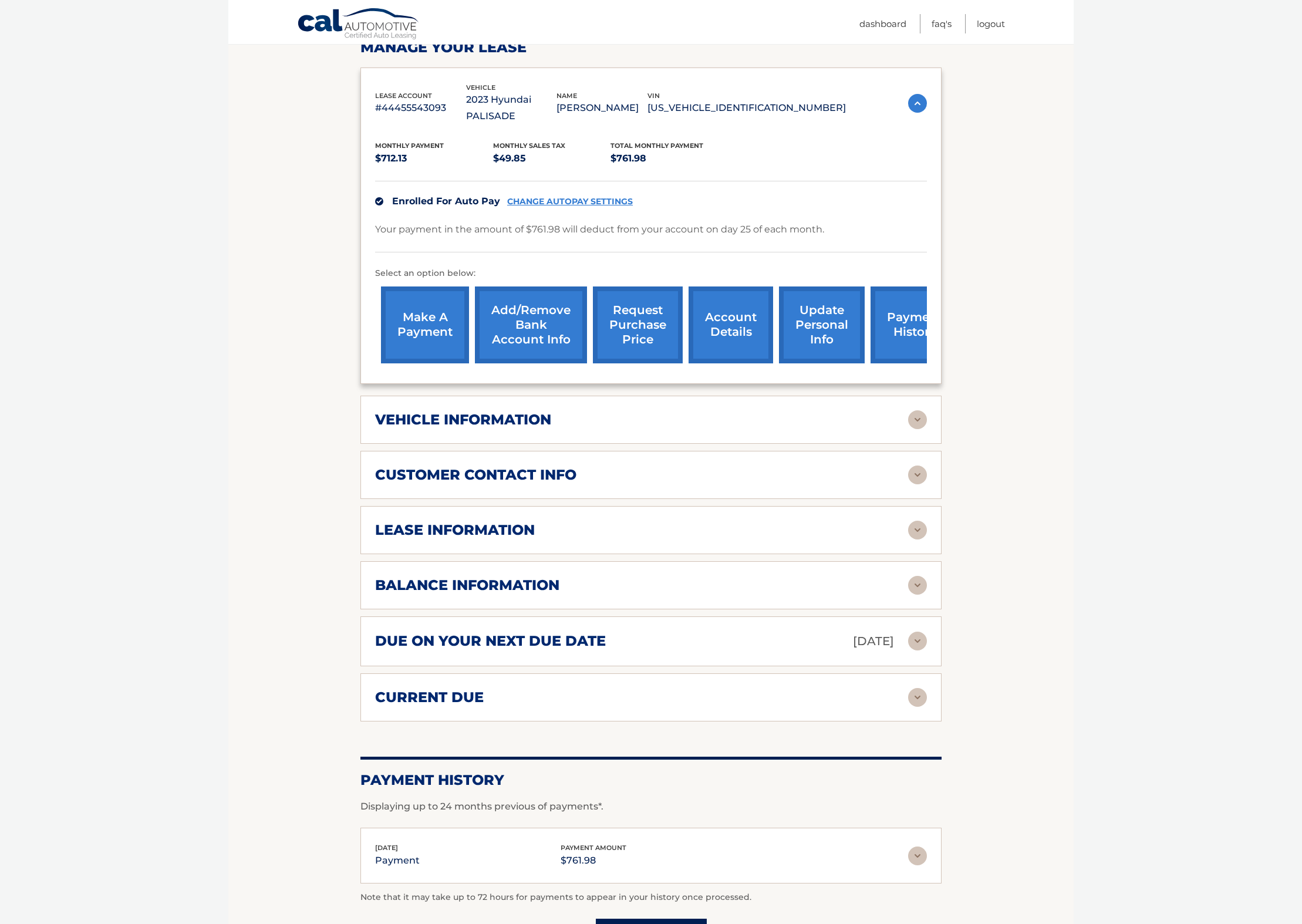
click at [913, 521] on img at bounding box center [917, 530] width 19 height 19
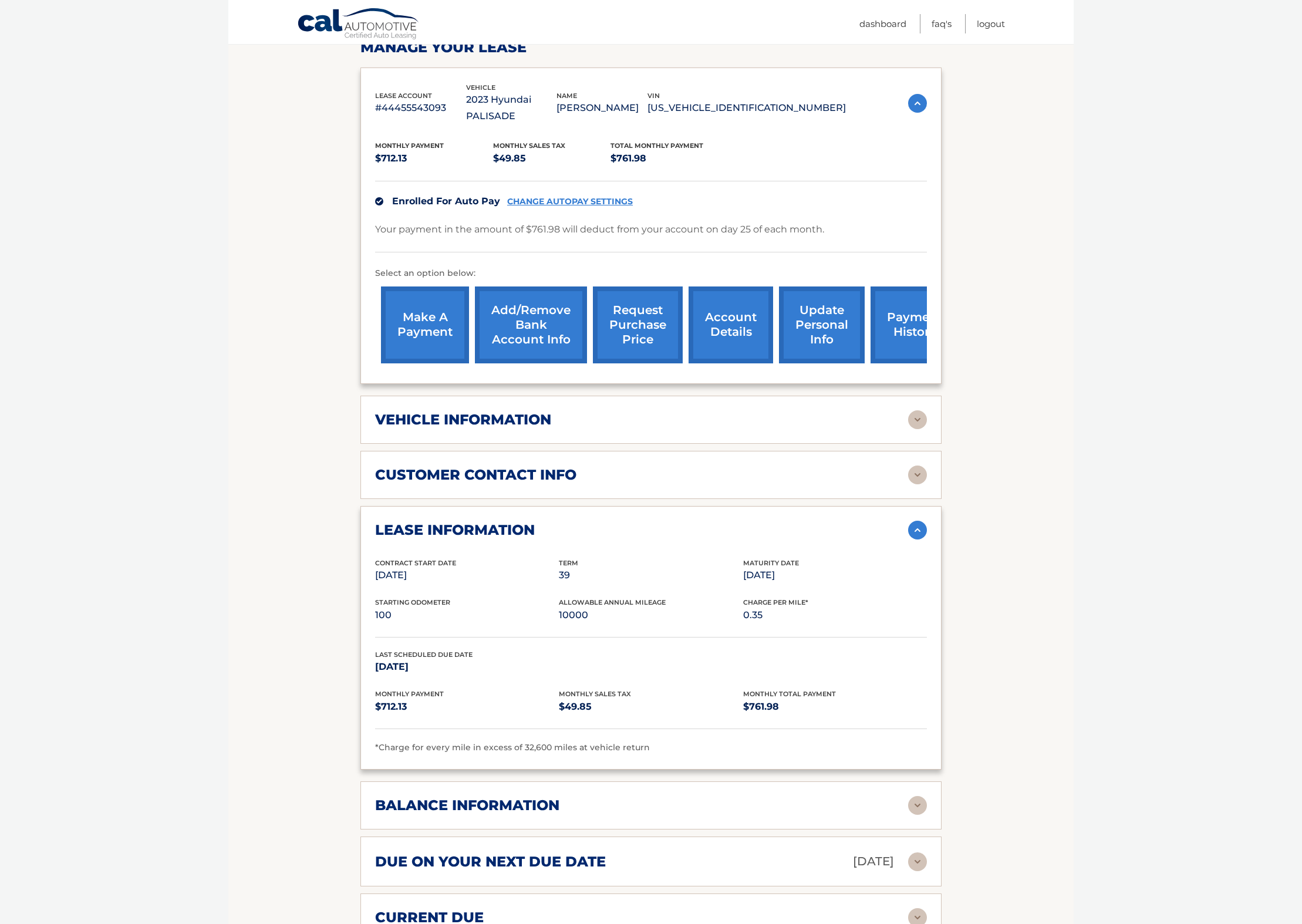
click at [337, 24] on link "Cal Automotive" at bounding box center [358, 25] width 123 height 34
